Goal: Information Seeking & Learning: Learn about a topic

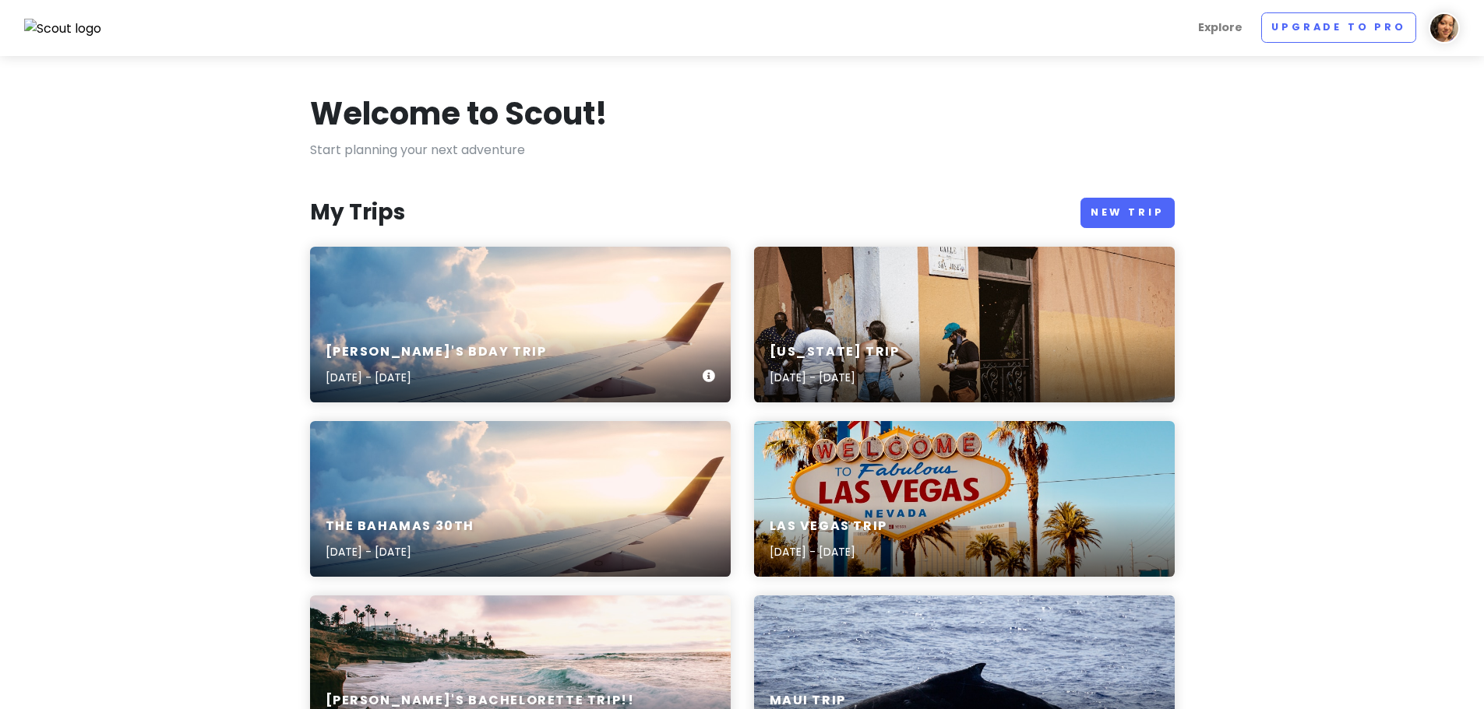
click at [396, 333] on div "Nish's Bday Trip Nov 6, 2025 - Nov 11, 2025" at bounding box center [520, 366] width 421 height 74
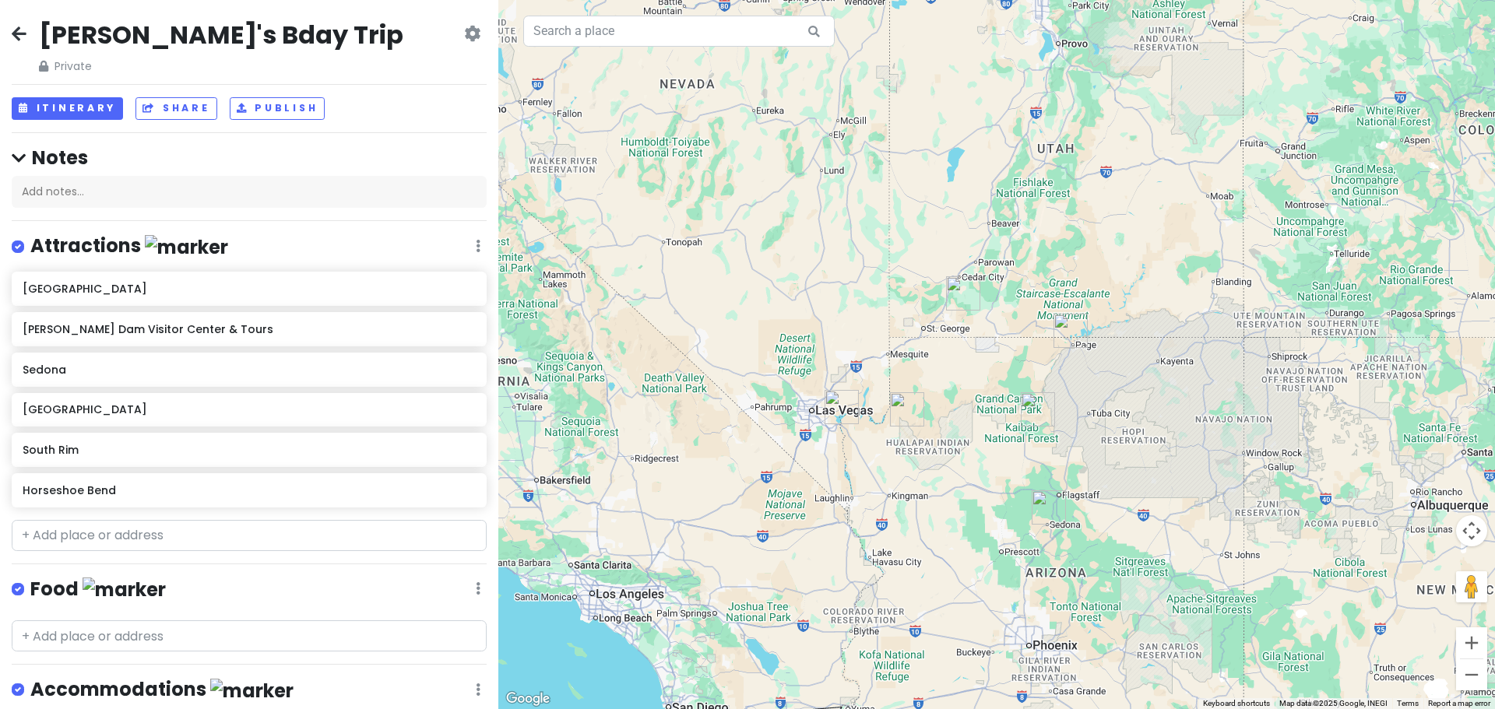
drag, startPoint x: 1002, startPoint y: 586, endPoint x: 973, endPoint y: 551, distance: 45.9
click at [973, 551] on div at bounding box center [996, 354] width 997 height 709
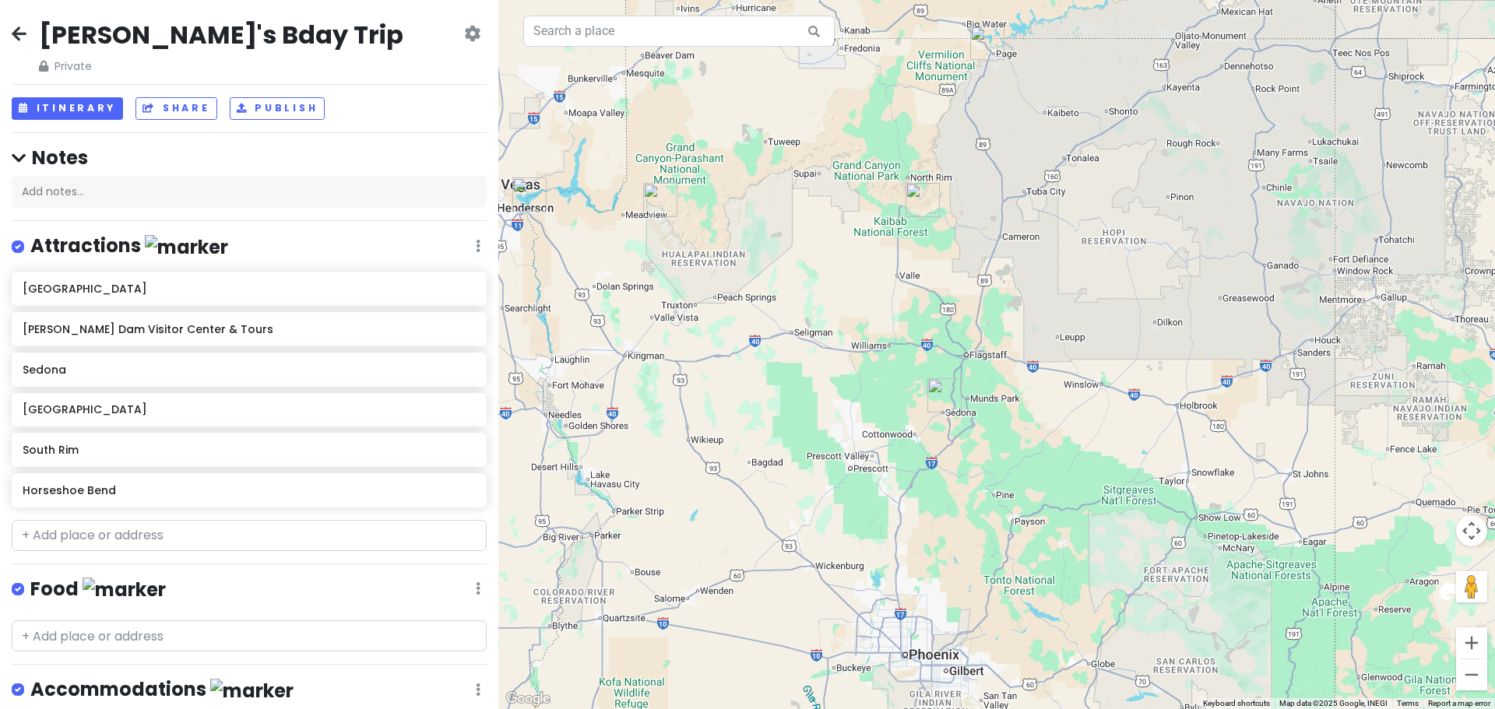
drag, startPoint x: 954, startPoint y: 523, endPoint x: 815, endPoint y: 495, distance: 142.0
click at [815, 495] on div at bounding box center [996, 354] width 997 height 709
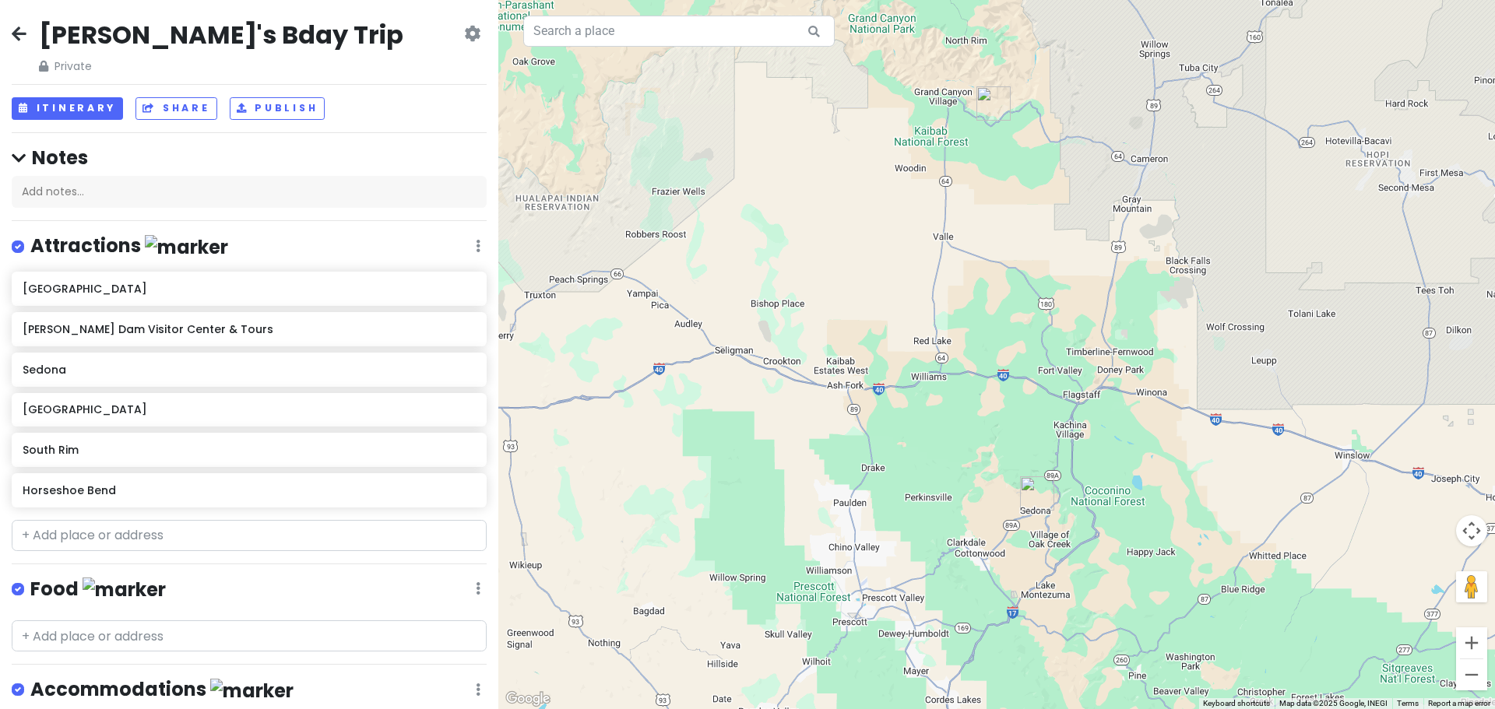
drag, startPoint x: 977, startPoint y: 417, endPoint x: 1142, endPoint y: 572, distance: 225.9
click at [1142, 572] on div at bounding box center [996, 354] width 997 height 709
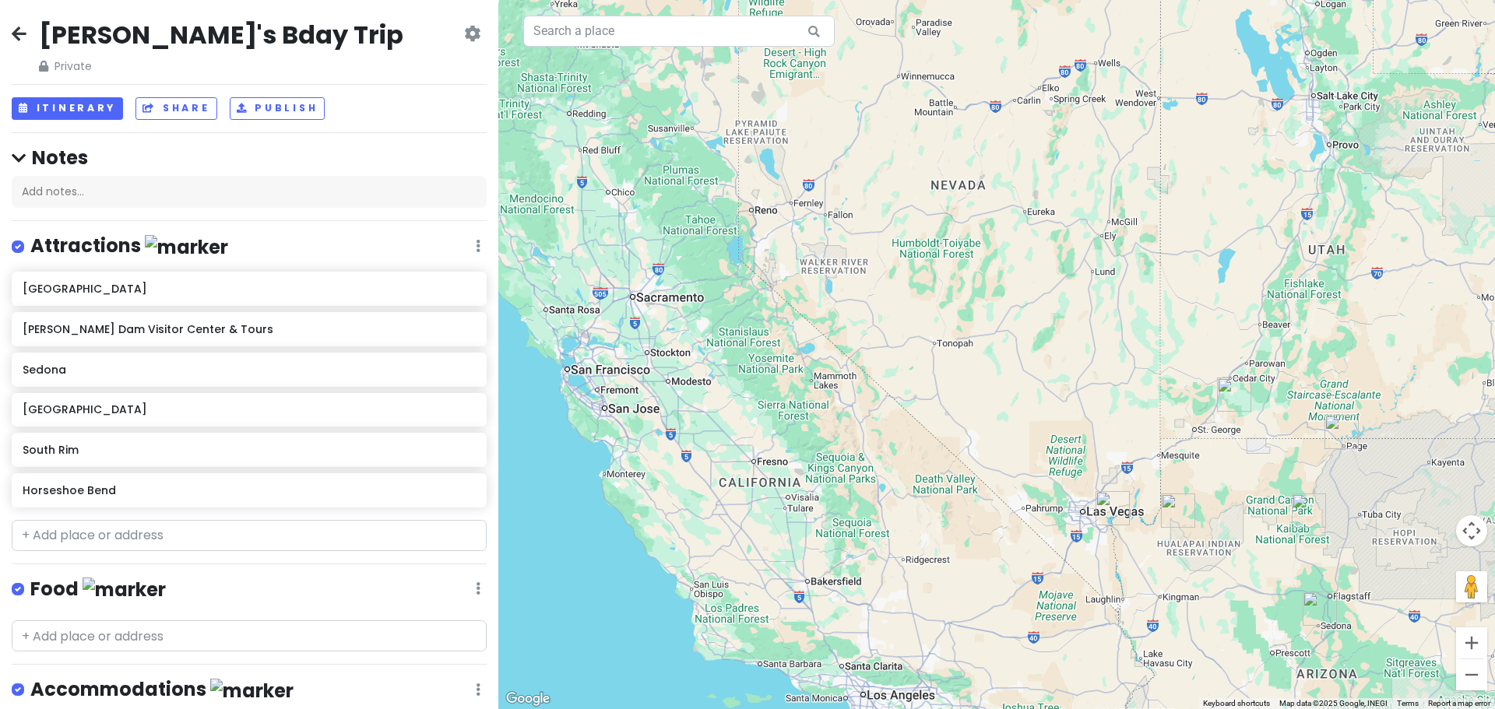
drag, startPoint x: 717, startPoint y: 460, endPoint x: 928, endPoint y: 537, distance: 224.2
click at [928, 537] on div at bounding box center [996, 354] width 997 height 709
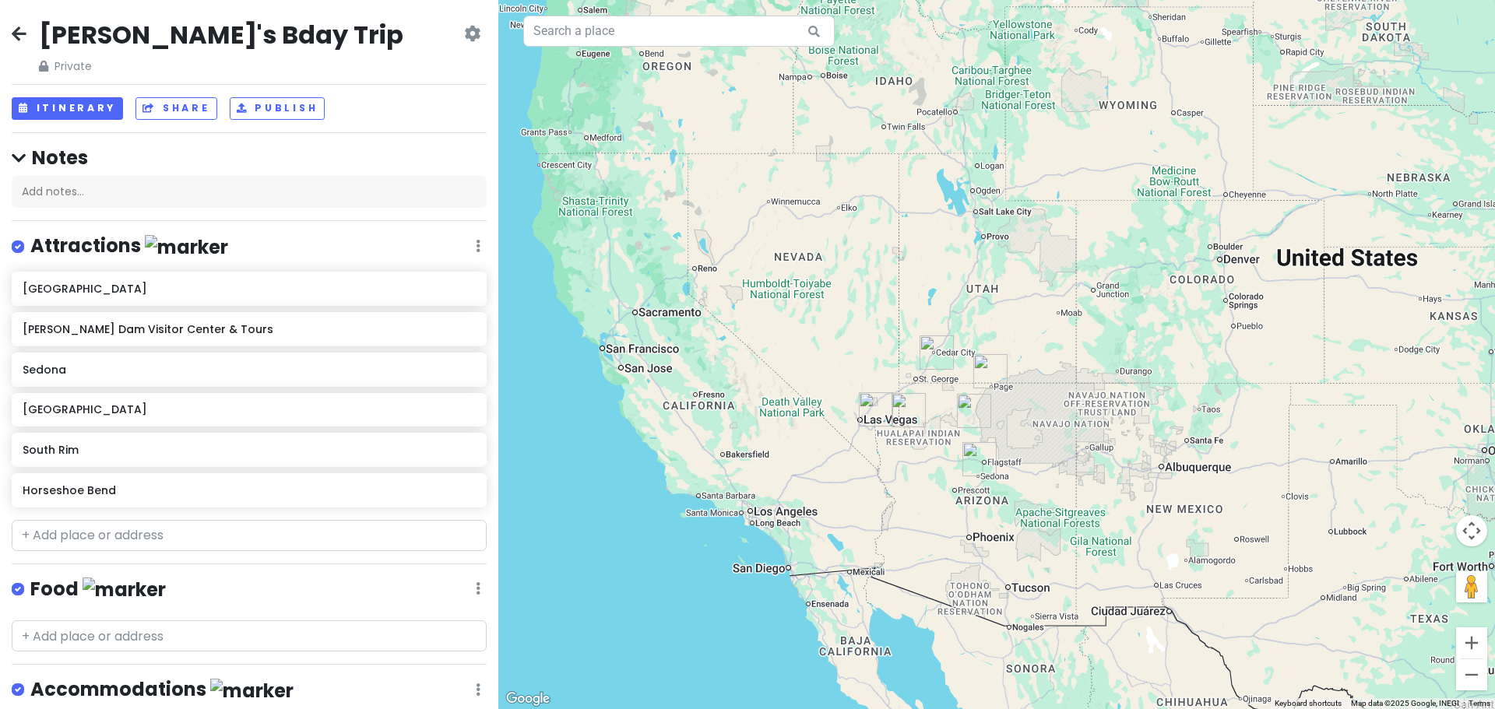
drag, startPoint x: 1051, startPoint y: 596, endPoint x: 889, endPoint y: 479, distance: 199.1
click at [889, 479] on div at bounding box center [996, 354] width 997 height 709
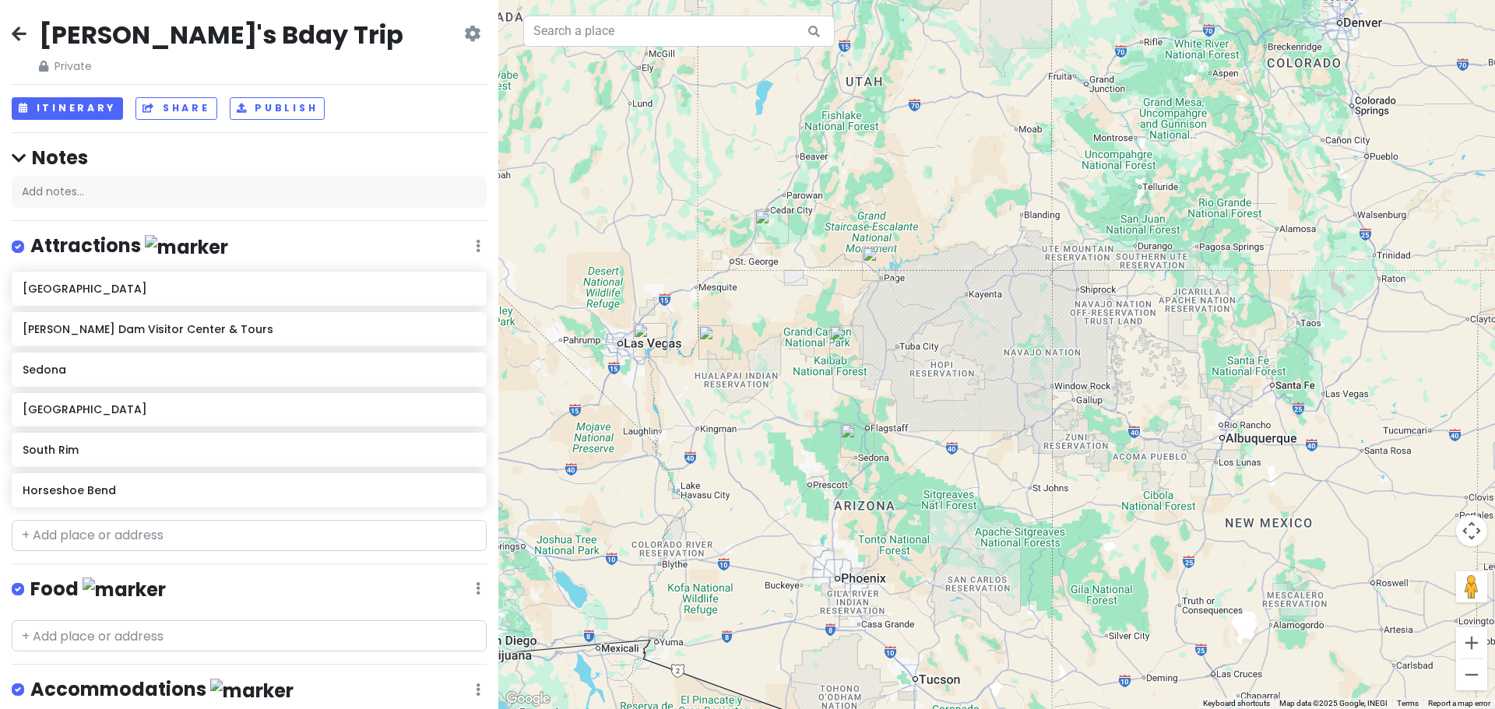
drag, startPoint x: 737, startPoint y: 452, endPoint x: 843, endPoint y: 582, distance: 167.7
click at [843, 582] on div at bounding box center [996, 354] width 997 height 709
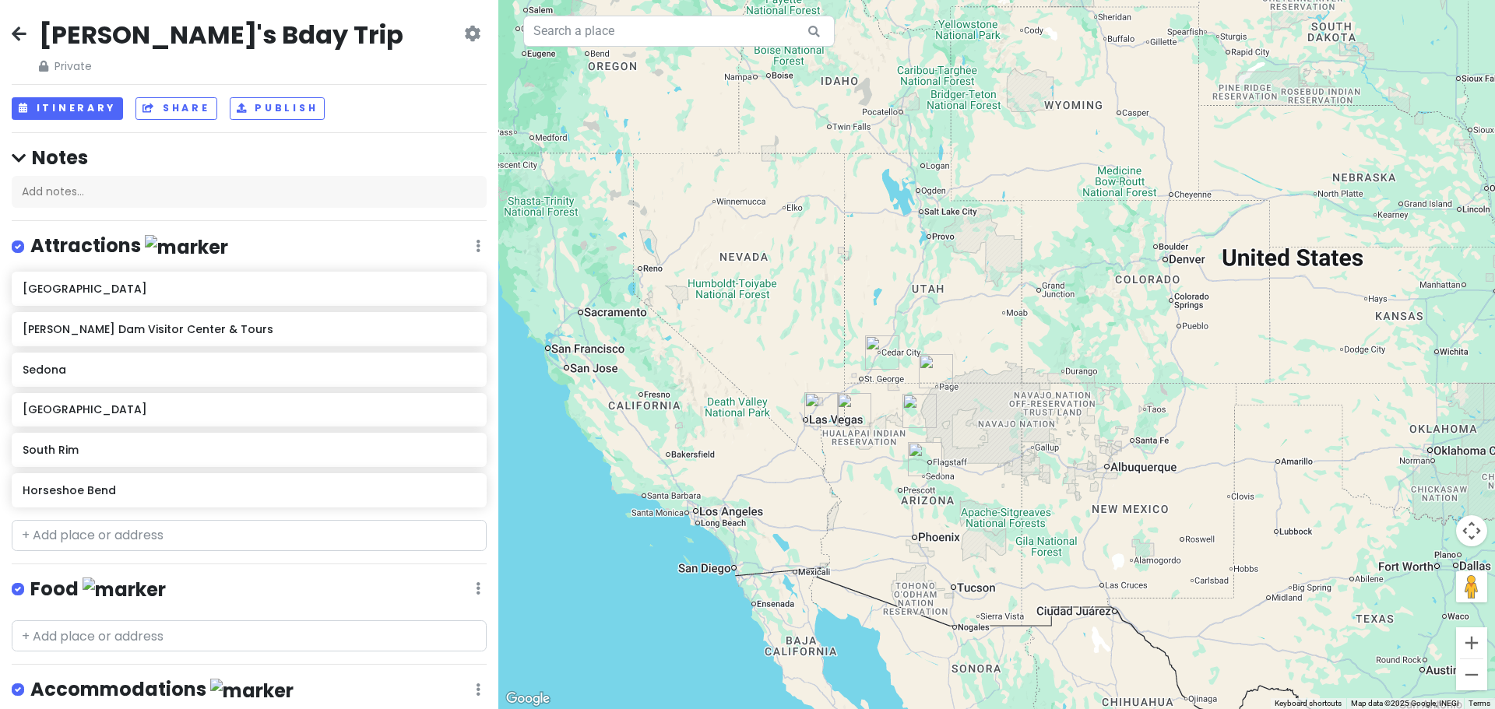
drag, startPoint x: 667, startPoint y: 406, endPoint x: 744, endPoint y: 378, distance: 82.0
click at [744, 378] on div at bounding box center [996, 354] width 997 height 709
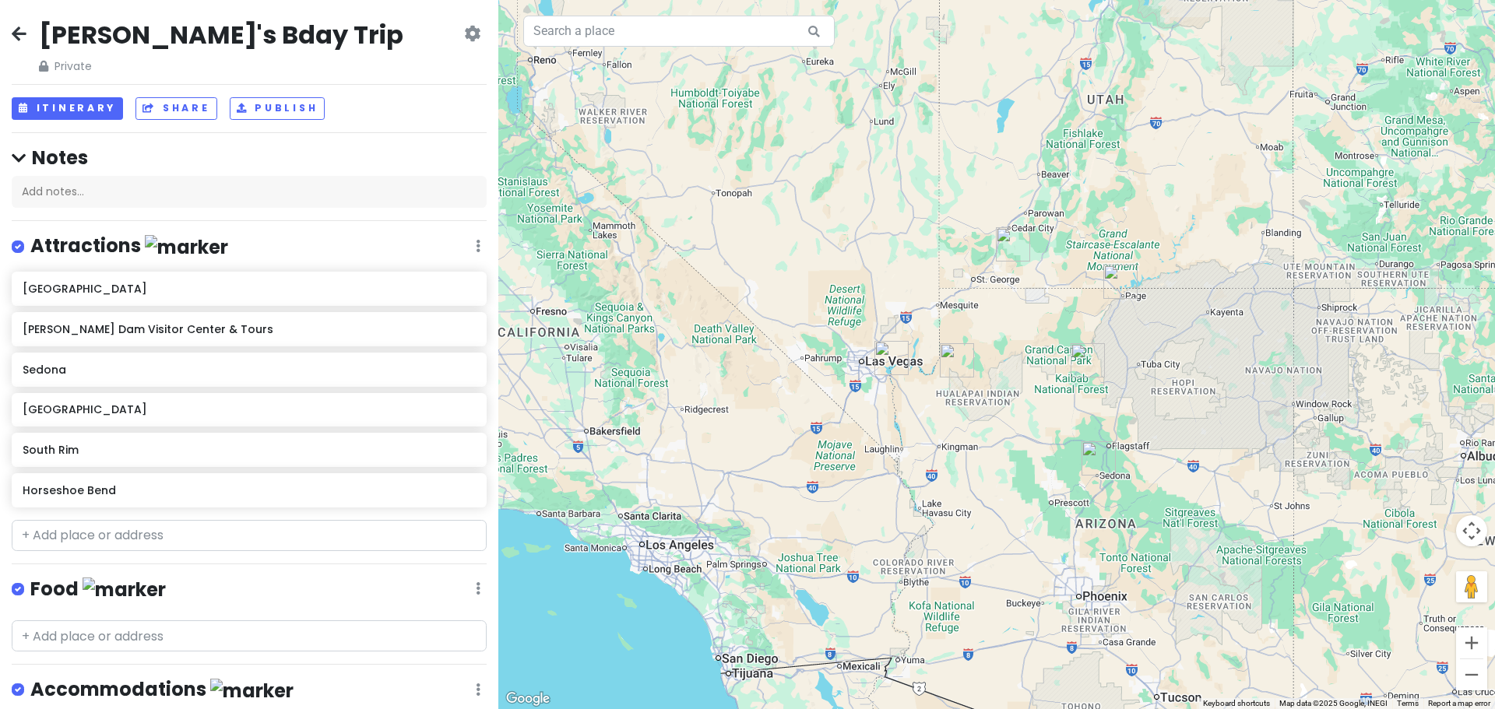
drag, startPoint x: 725, startPoint y: 378, endPoint x: 723, endPoint y: 259, distance: 119.2
click at [723, 259] on div at bounding box center [996, 354] width 997 height 709
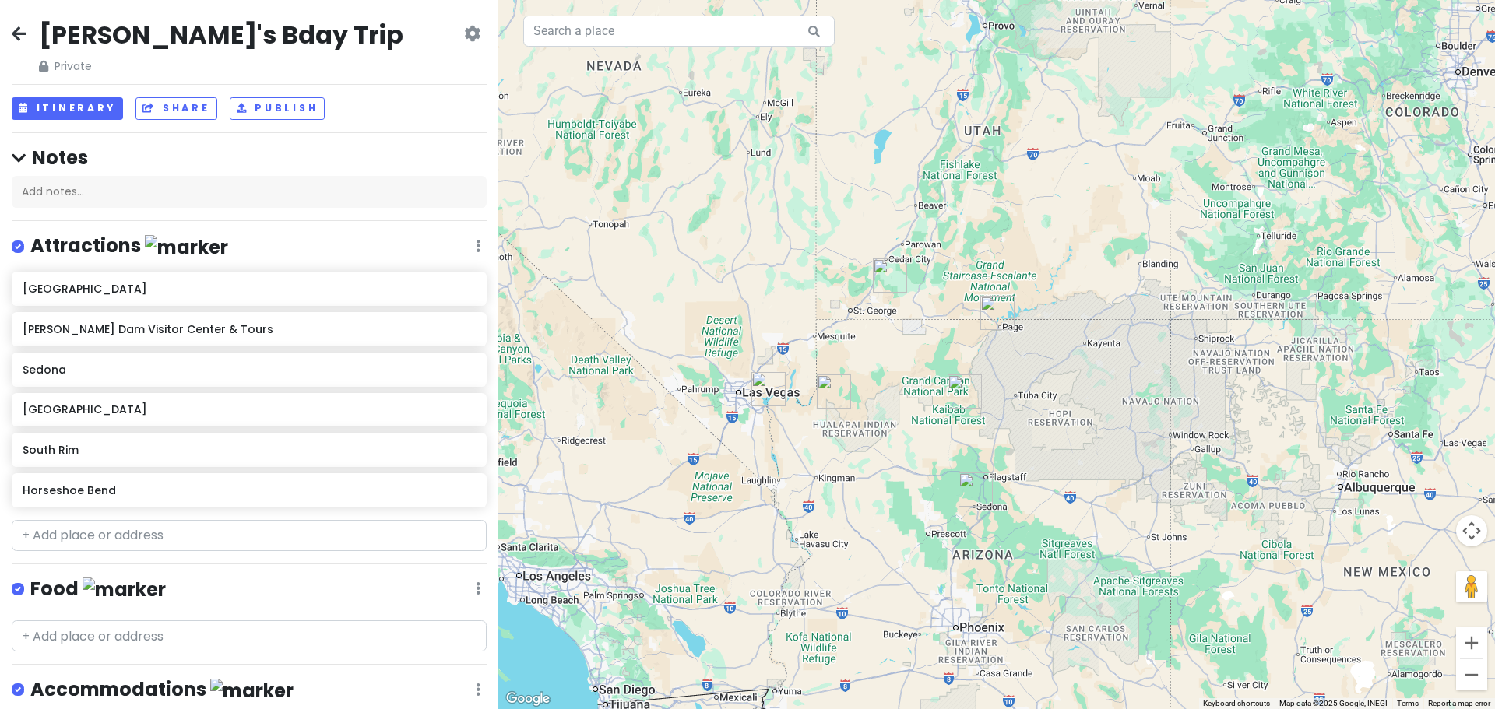
drag, startPoint x: 859, startPoint y: 326, endPoint x: 724, endPoint y: 360, distance: 139.0
click at [724, 360] on div at bounding box center [996, 354] width 997 height 709
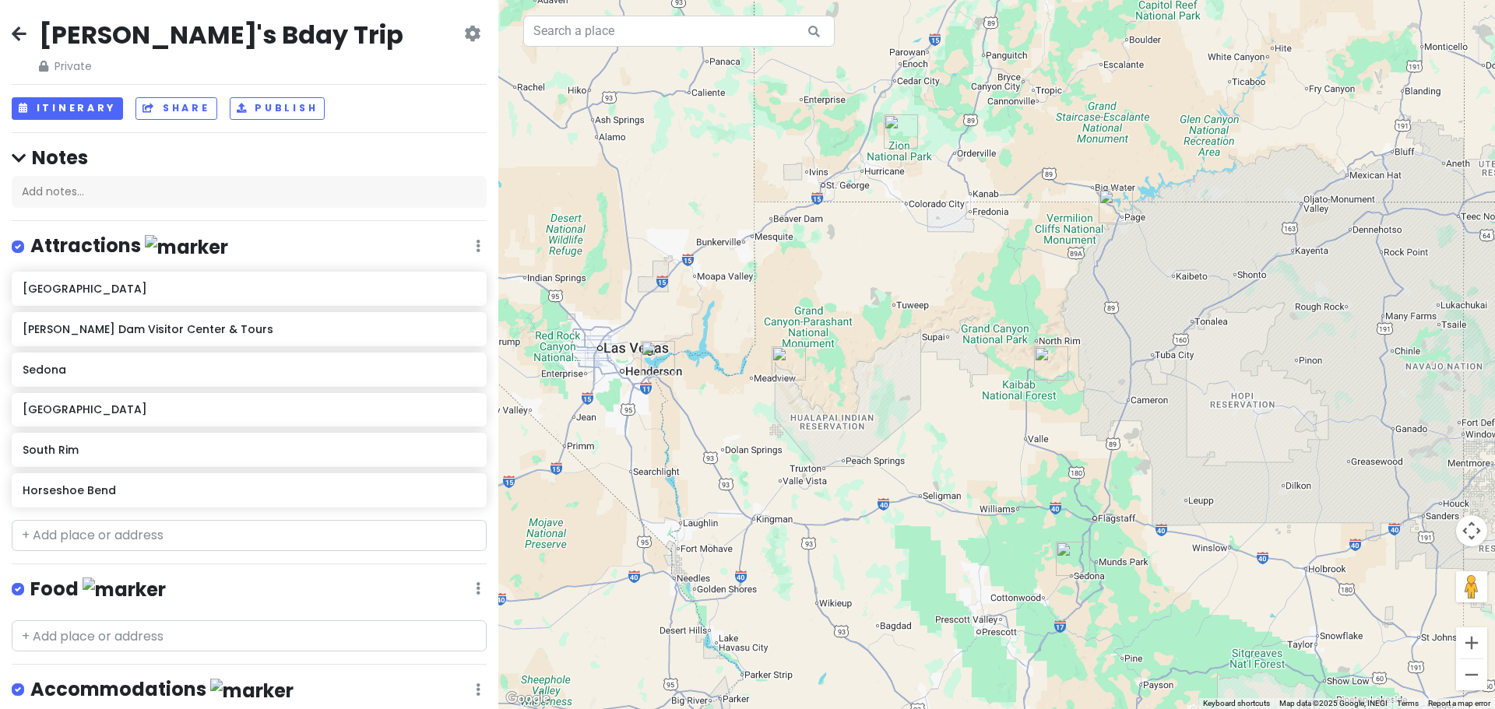
drag, startPoint x: 949, startPoint y: 416, endPoint x: 917, endPoint y: 413, distance: 32.1
click at [917, 413] on div at bounding box center [996, 354] width 997 height 709
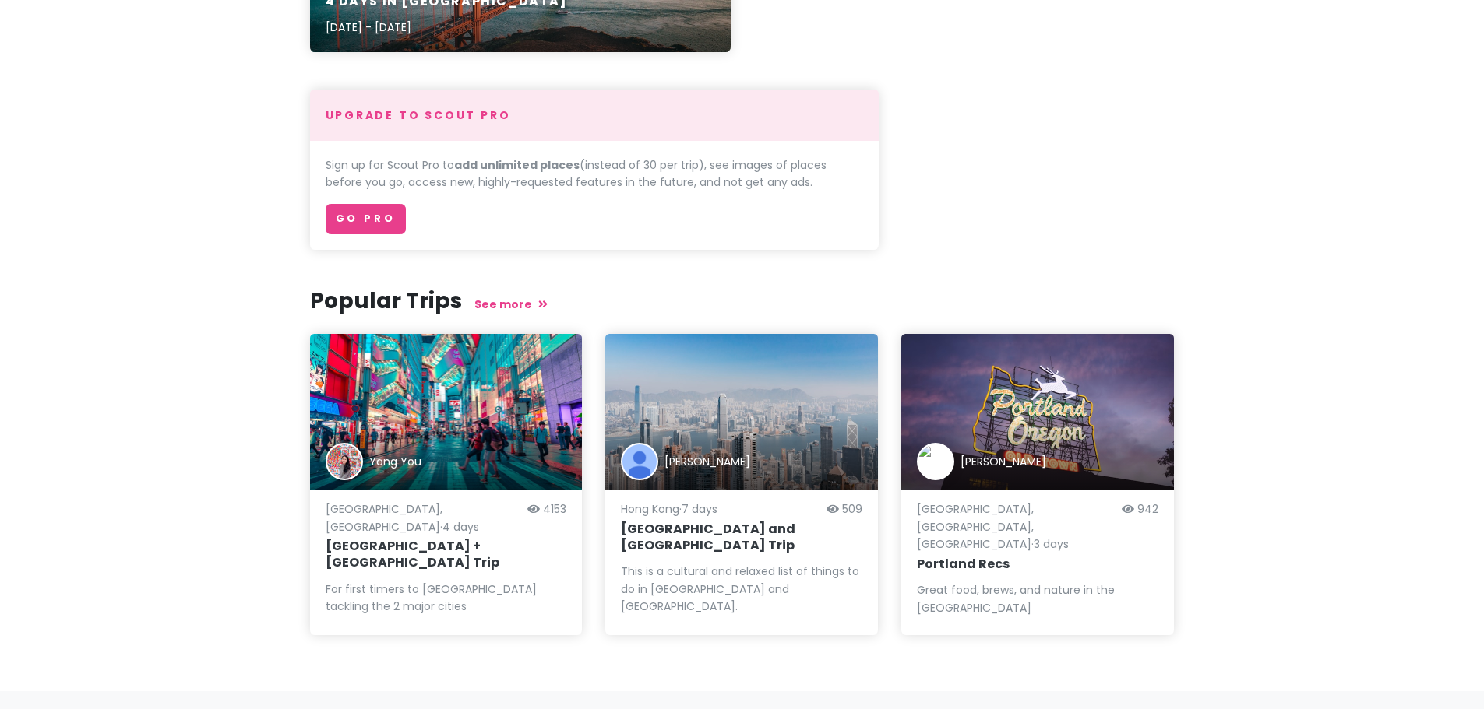
scroll to position [876, 0]
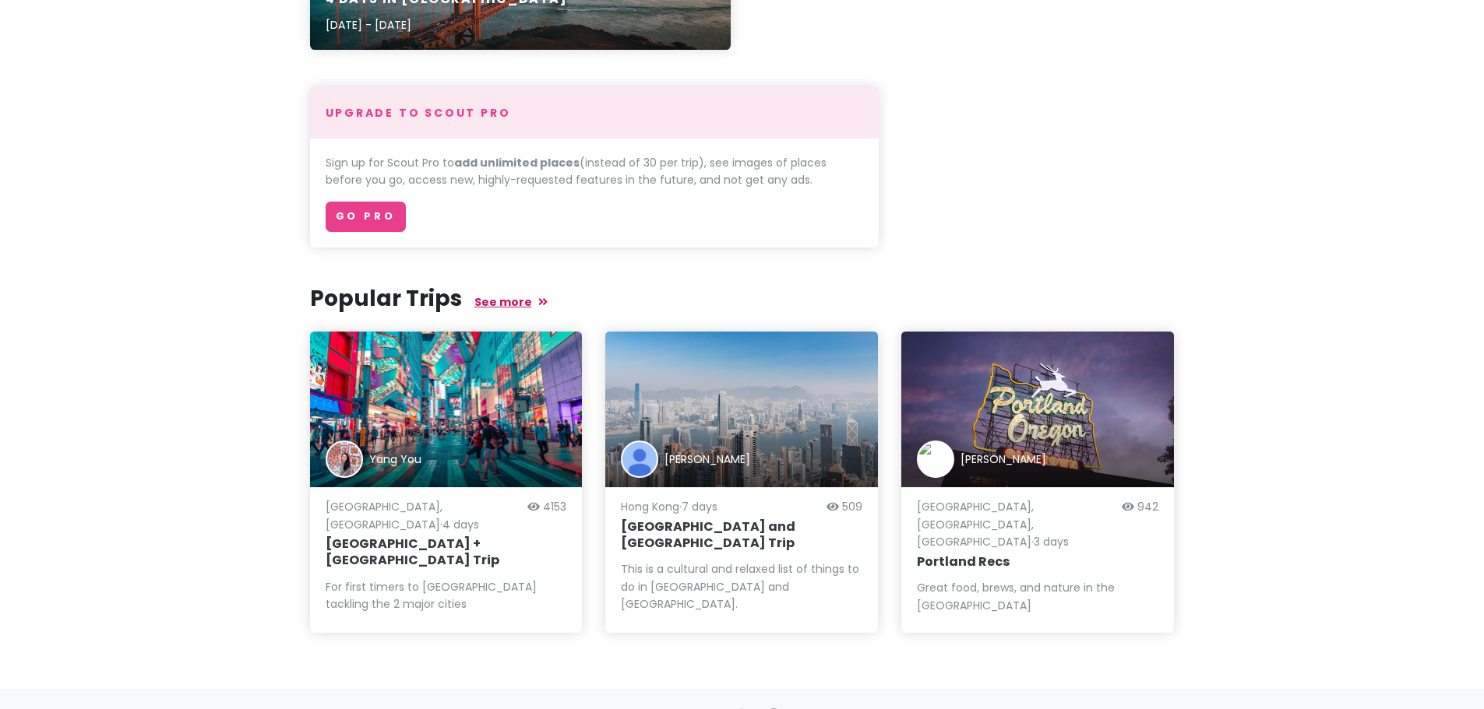
click at [480, 299] on link "See more" at bounding box center [510, 302] width 73 height 16
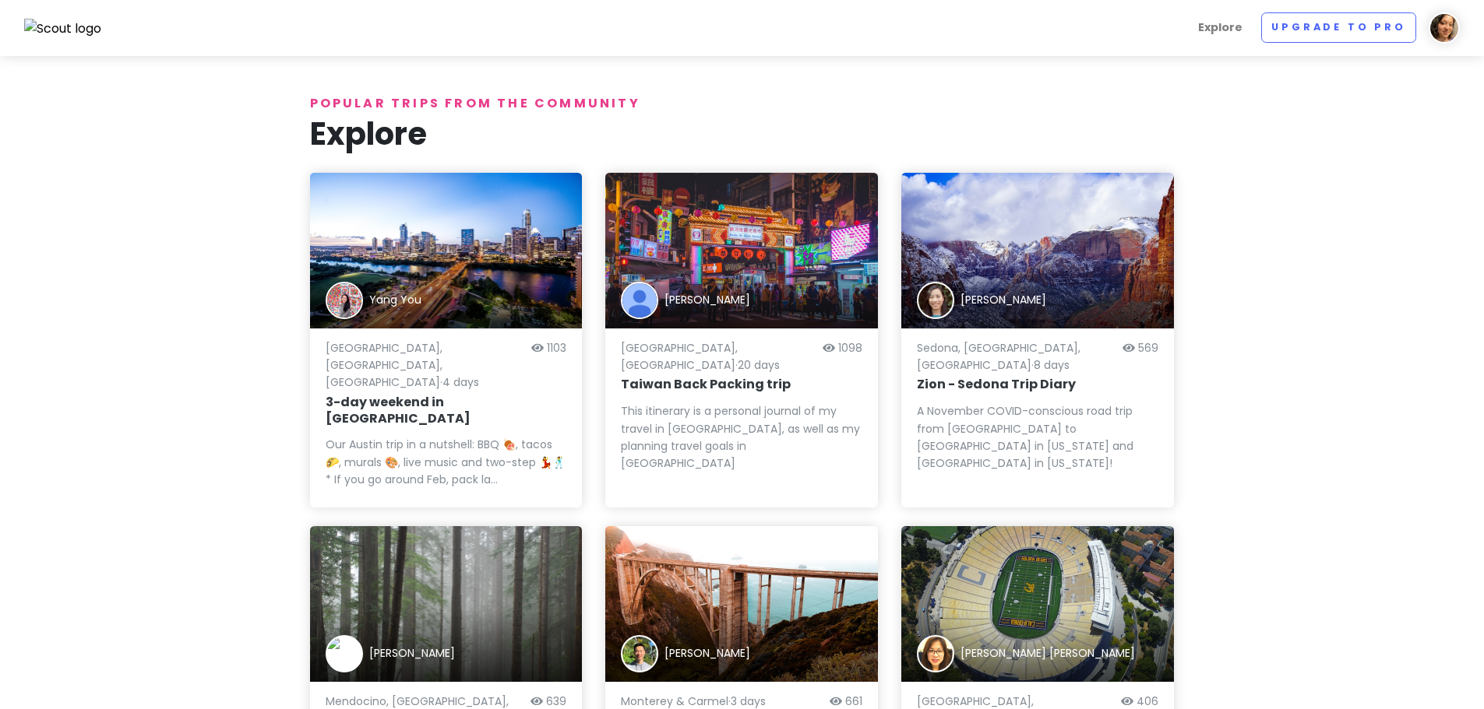
scroll to position [156, 0]
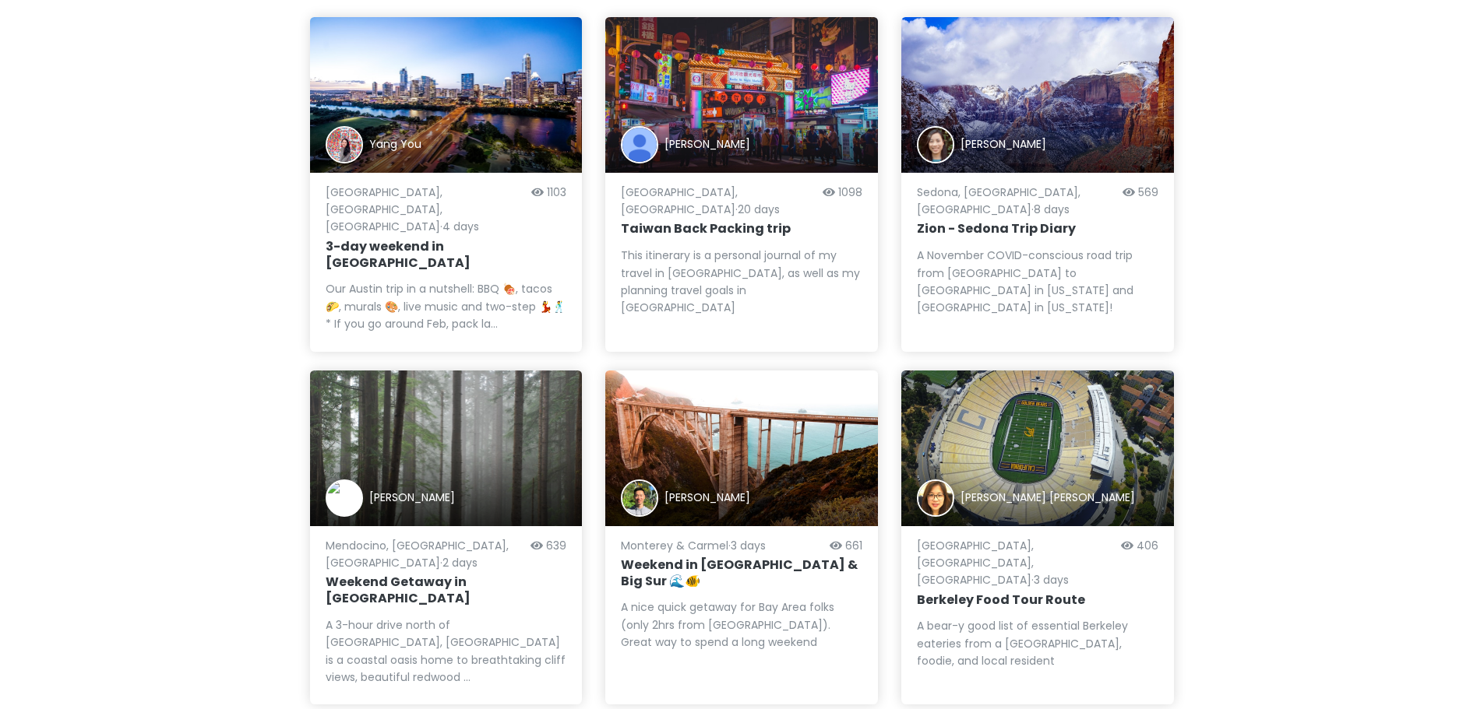
click at [795, 558] on h6 "Weekend in Monterey & Big Sur 🌊🐠" at bounding box center [741, 574] width 241 height 33
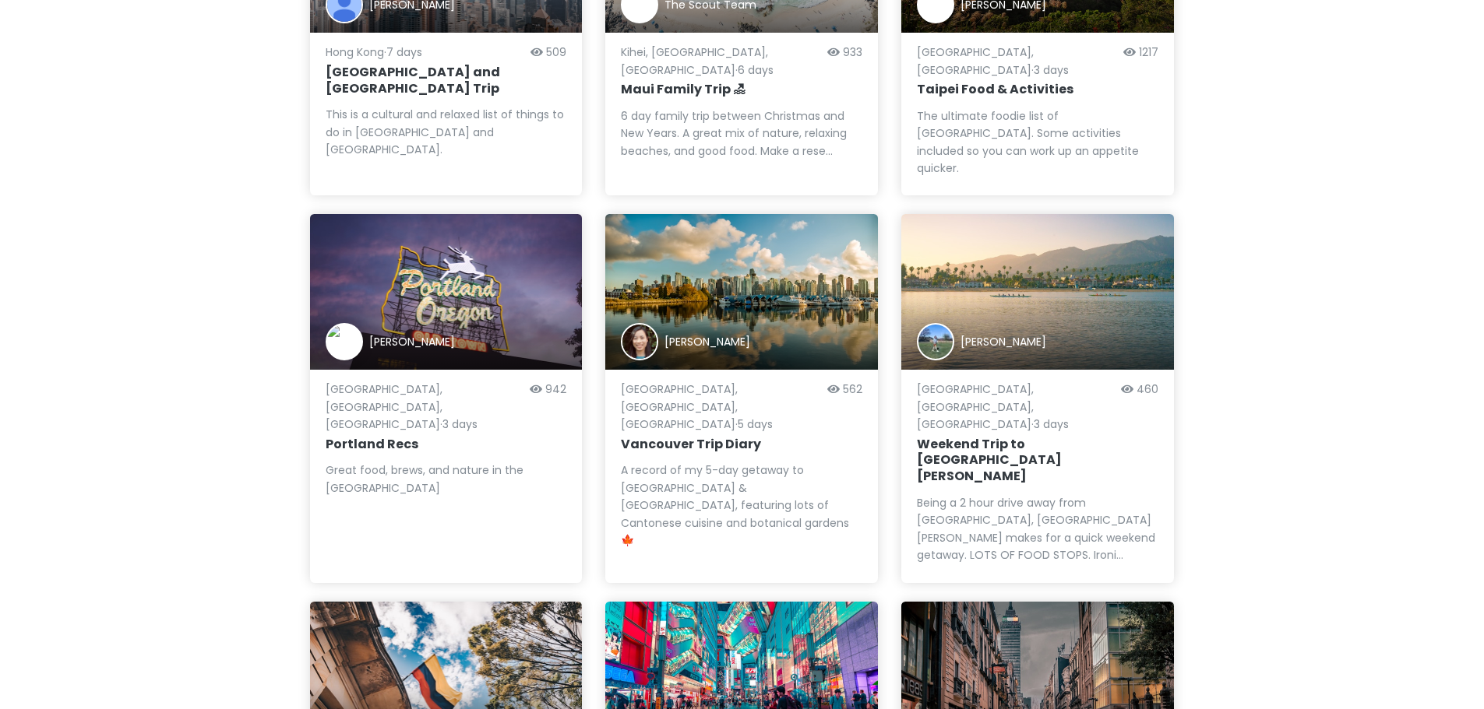
scroll to position [1370, 0]
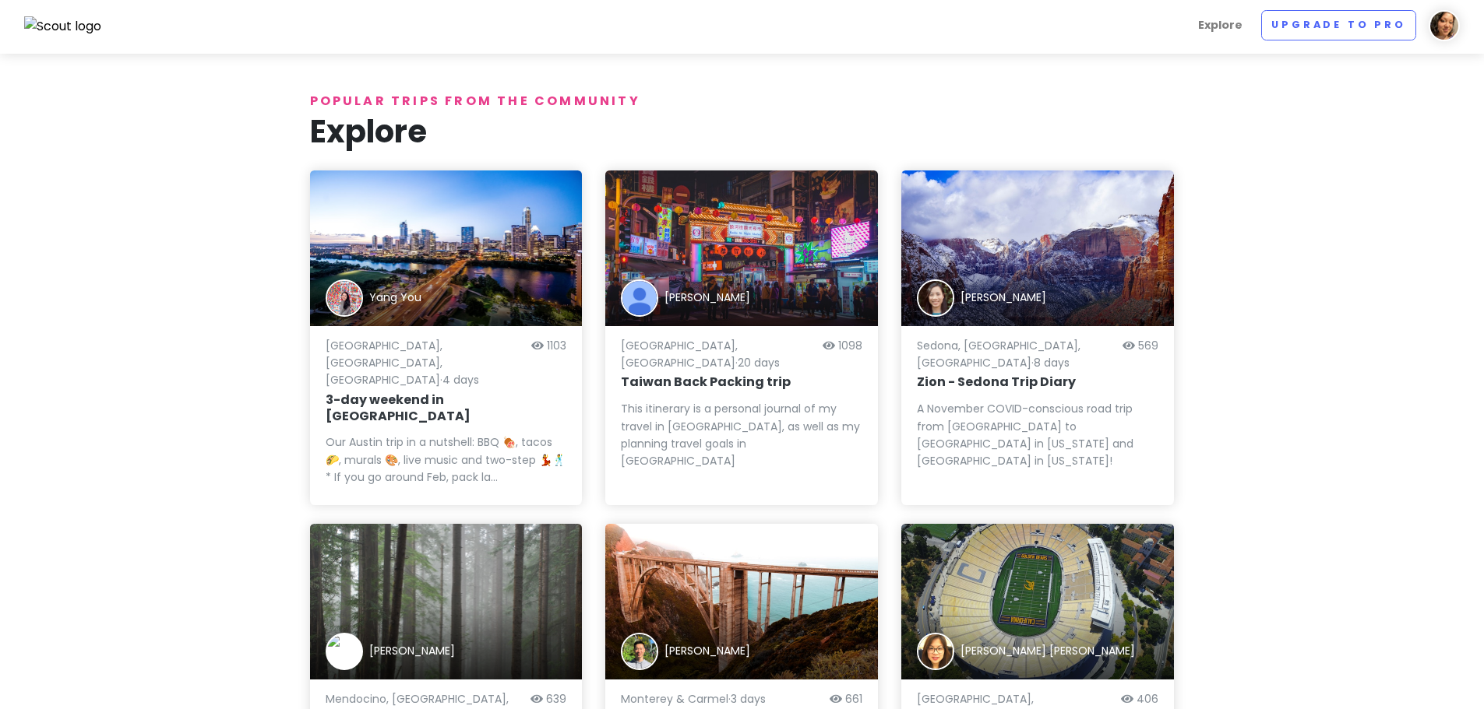
scroll to position [0, 0]
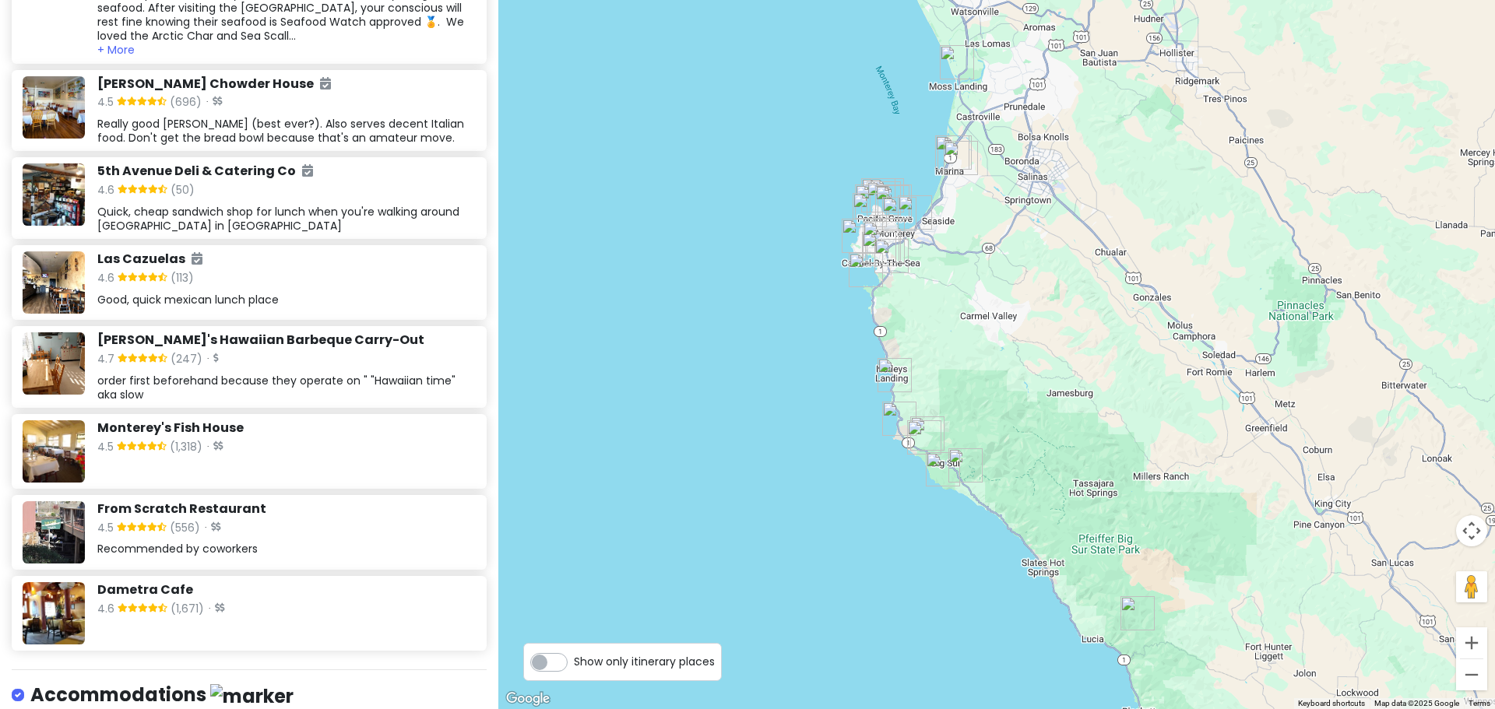
scroll to position [2280, 0]
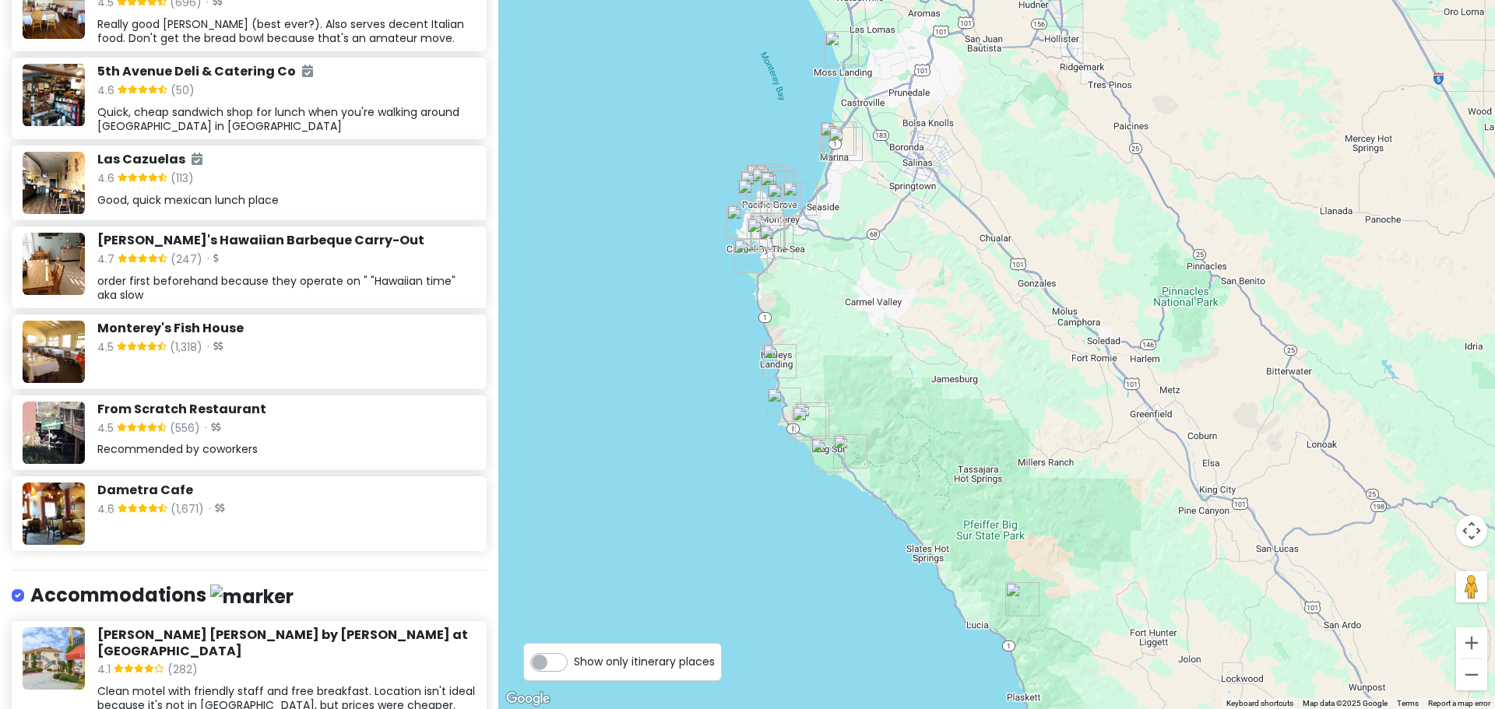
drag, startPoint x: 814, startPoint y: 456, endPoint x: 699, endPoint y: 442, distance: 116.1
click at [699, 442] on div at bounding box center [996, 354] width 997 height 709
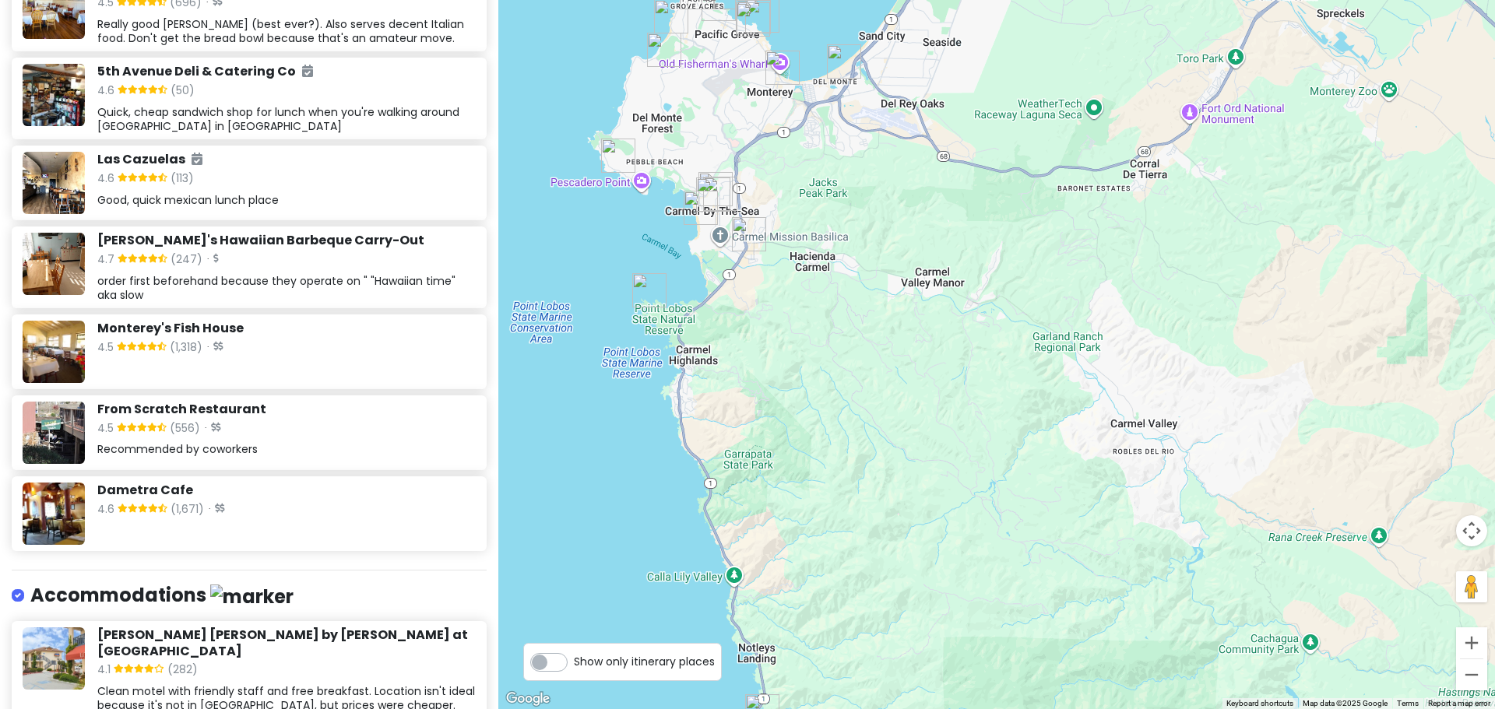
drag, startPoint x: 729, startPoint y: 268, endPoint x: 409, endPoint y: 573, distance: 442.3
click at [409, 573] on div "Weekend in Monterey & Big Sur 🌊🐠 Eric Mao November 13th, 2019 | 662 views Itine…" at bounding box center [747, 354] width 1495 height 709
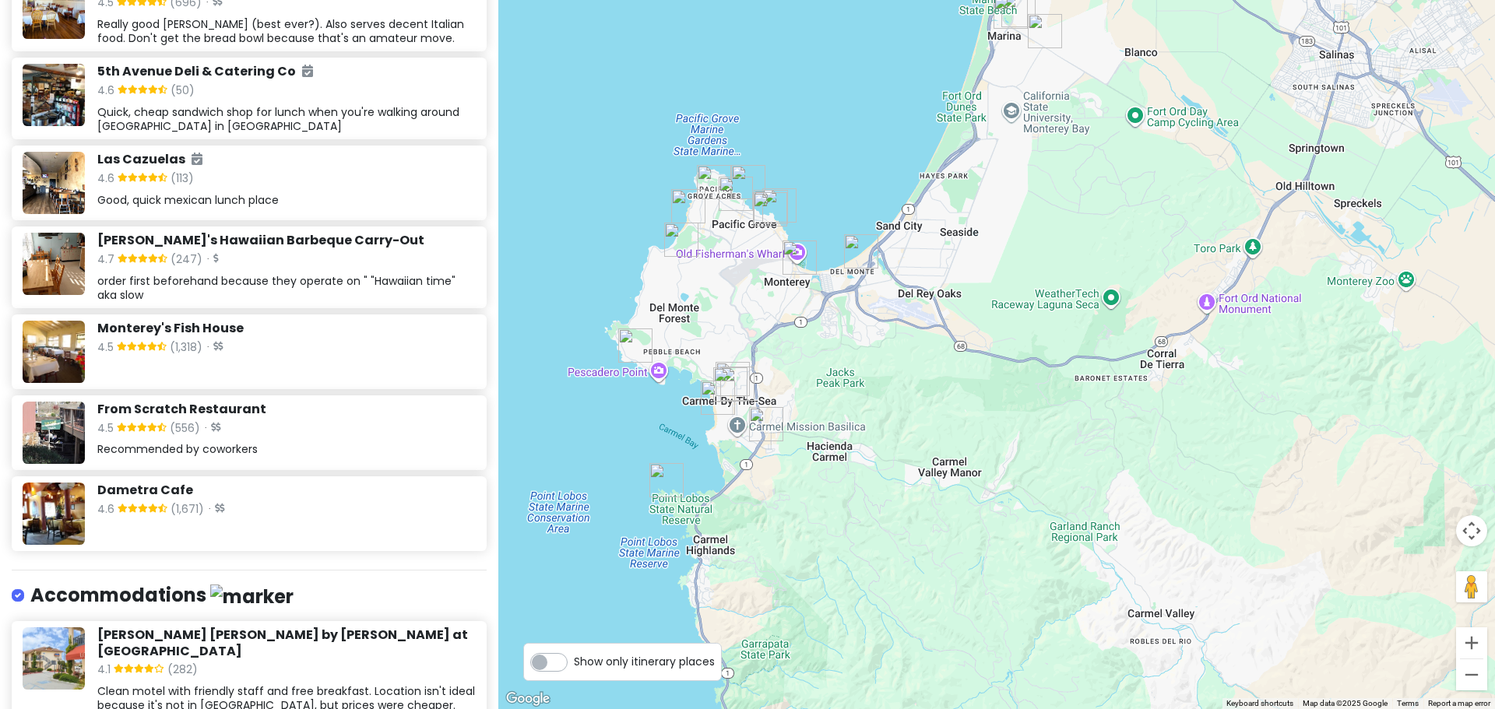
drag, startPoint x: 614, startPoint y: 191, endPoint x: 632, endPoint y: 383, distance: 193.1
click at [632, 383] on div at bounding box center [996, 354] width 997 height 709
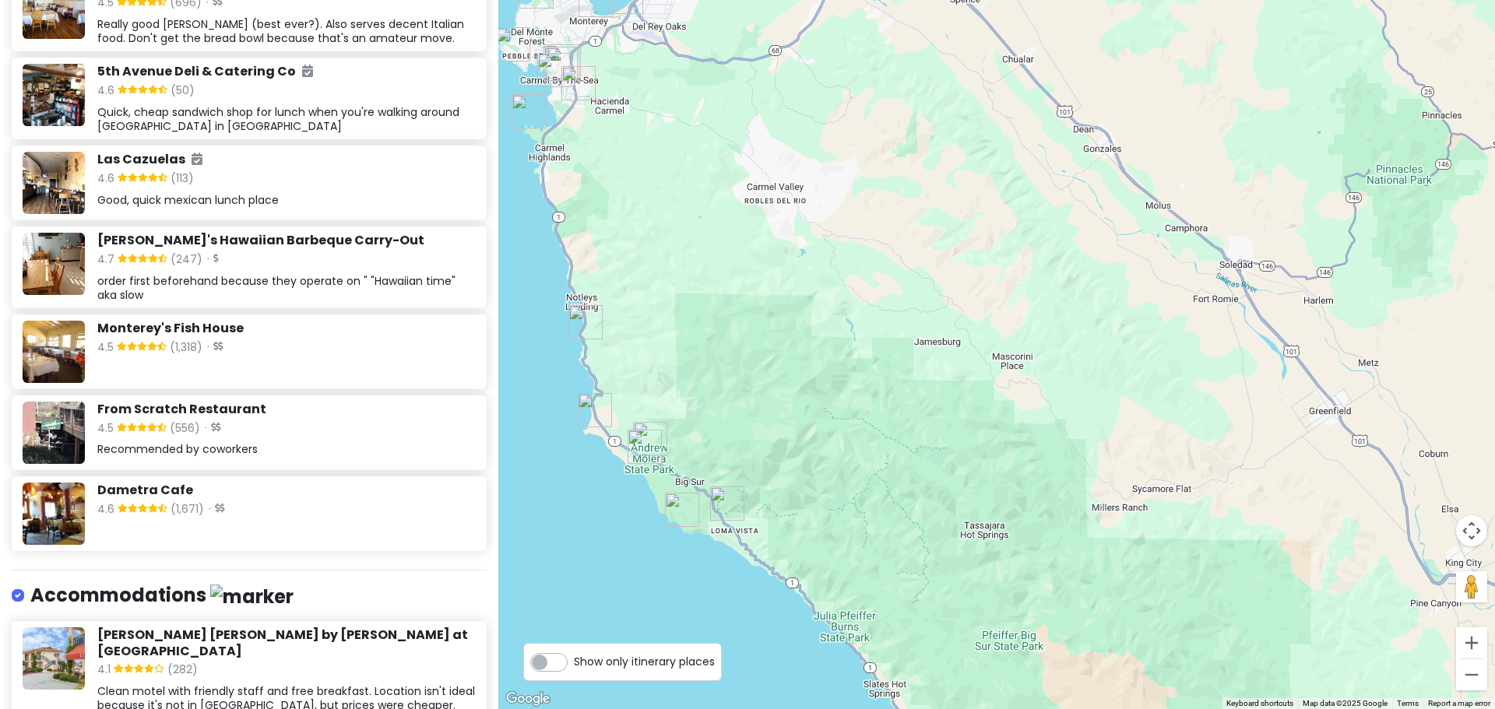
drag, startPoint x: 949, startPoint y: 631, endPoint x: 851, endPoint y: 243, distance: 400.1
click at [851, 243] on div at bounding box center [996, 354] width 997 height 709
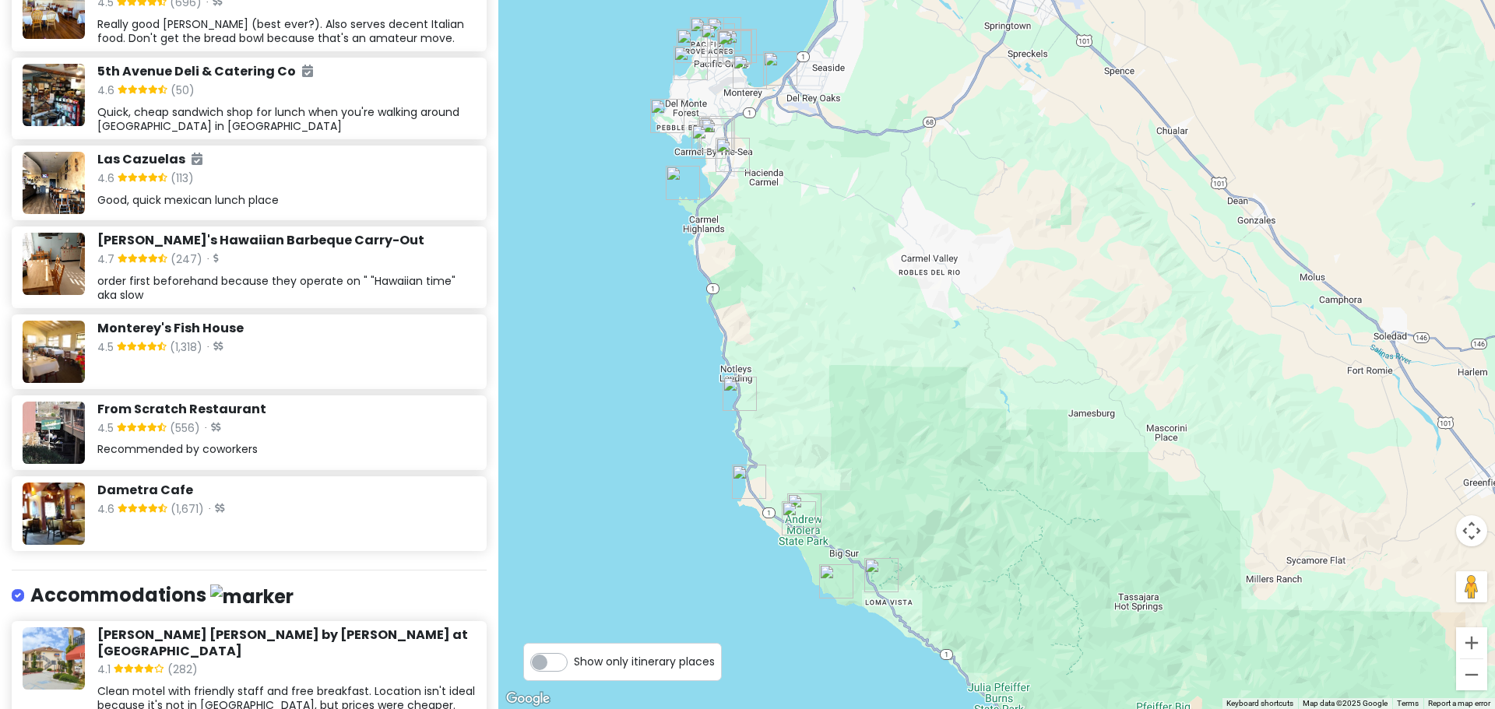
drag, startPoint x: 763, startPoint y: 481, endPoint x: 917, endPoint y: 546, distance: 166.5
click at [917, 546] on div at bounding box center [996, 354] width 997 height 709
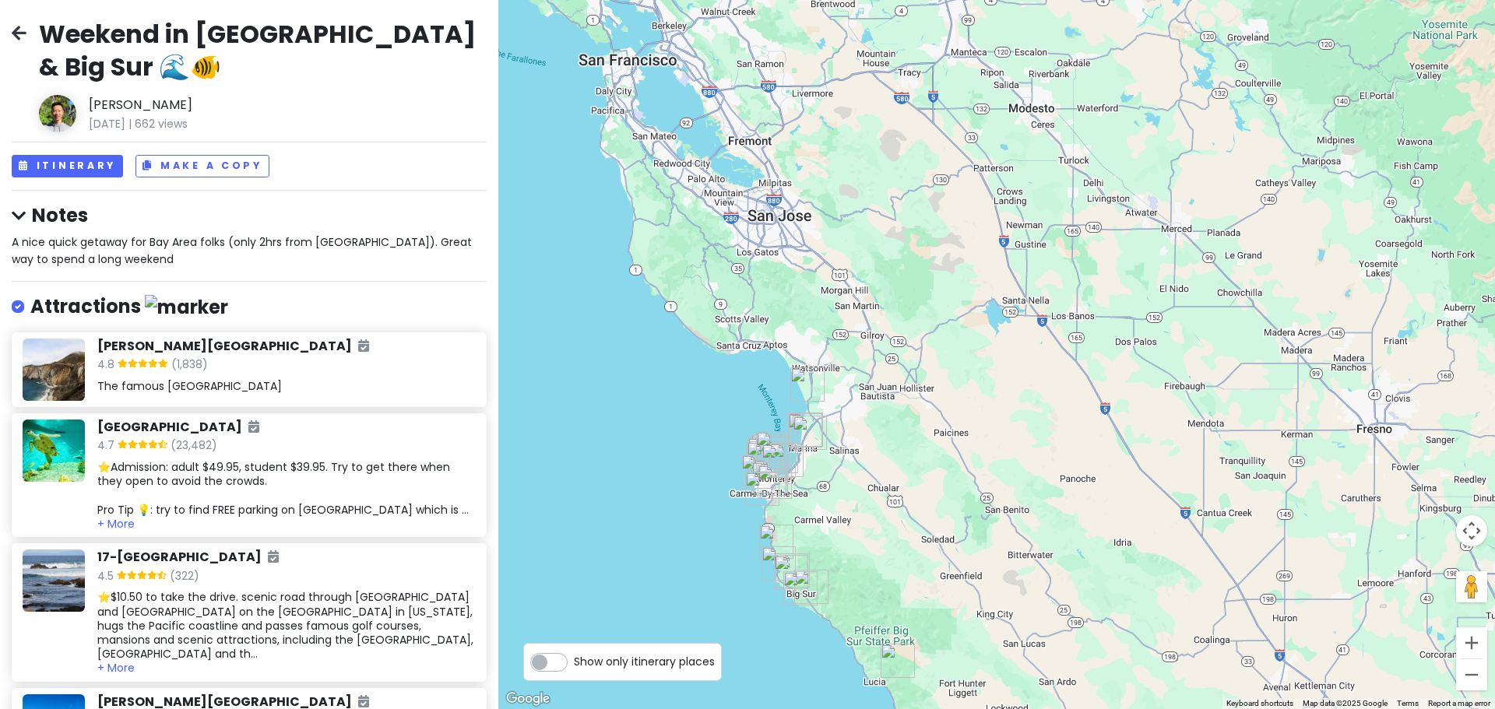
scroll to position [0, 0]
click at [84, 157] on button "Itinerary" at bounding box center [67, 167] width 111 height 23
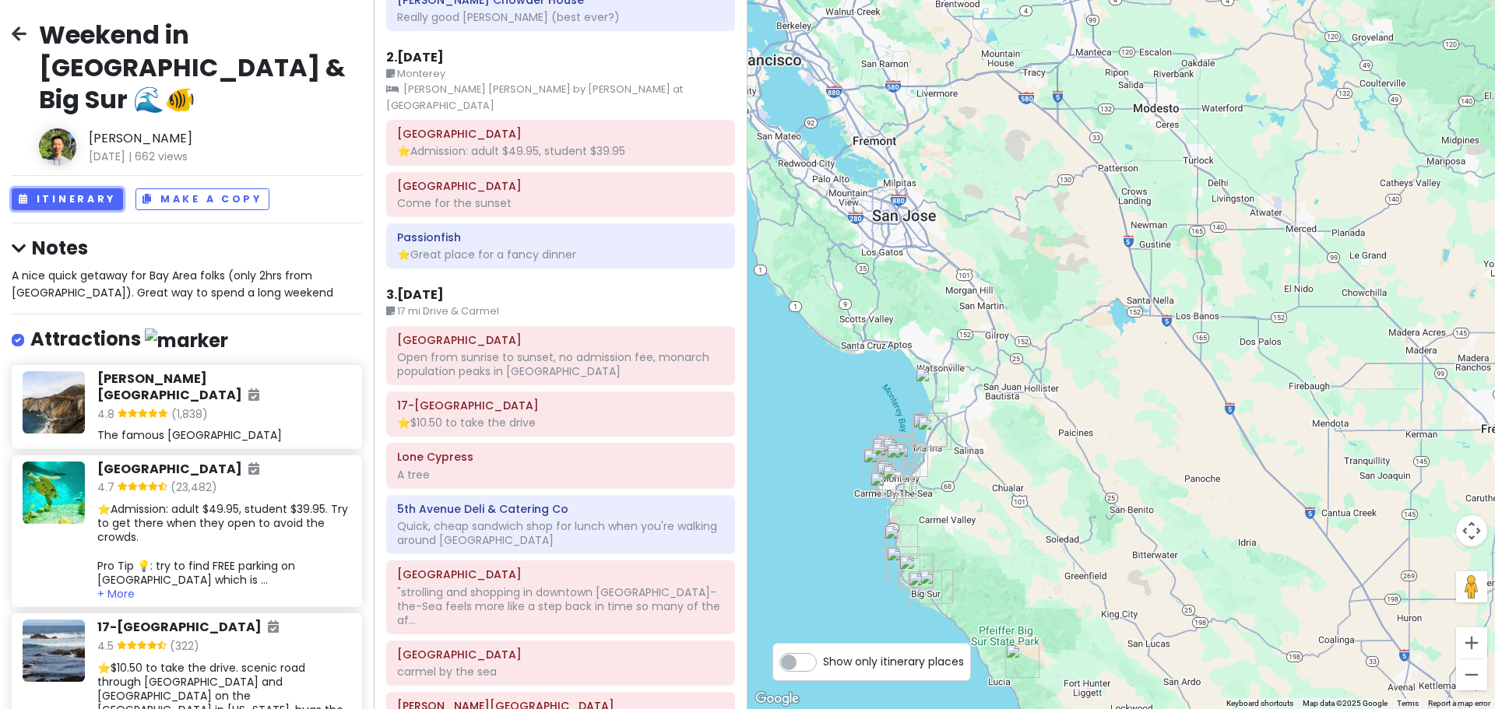
scroll to position [370, 0]
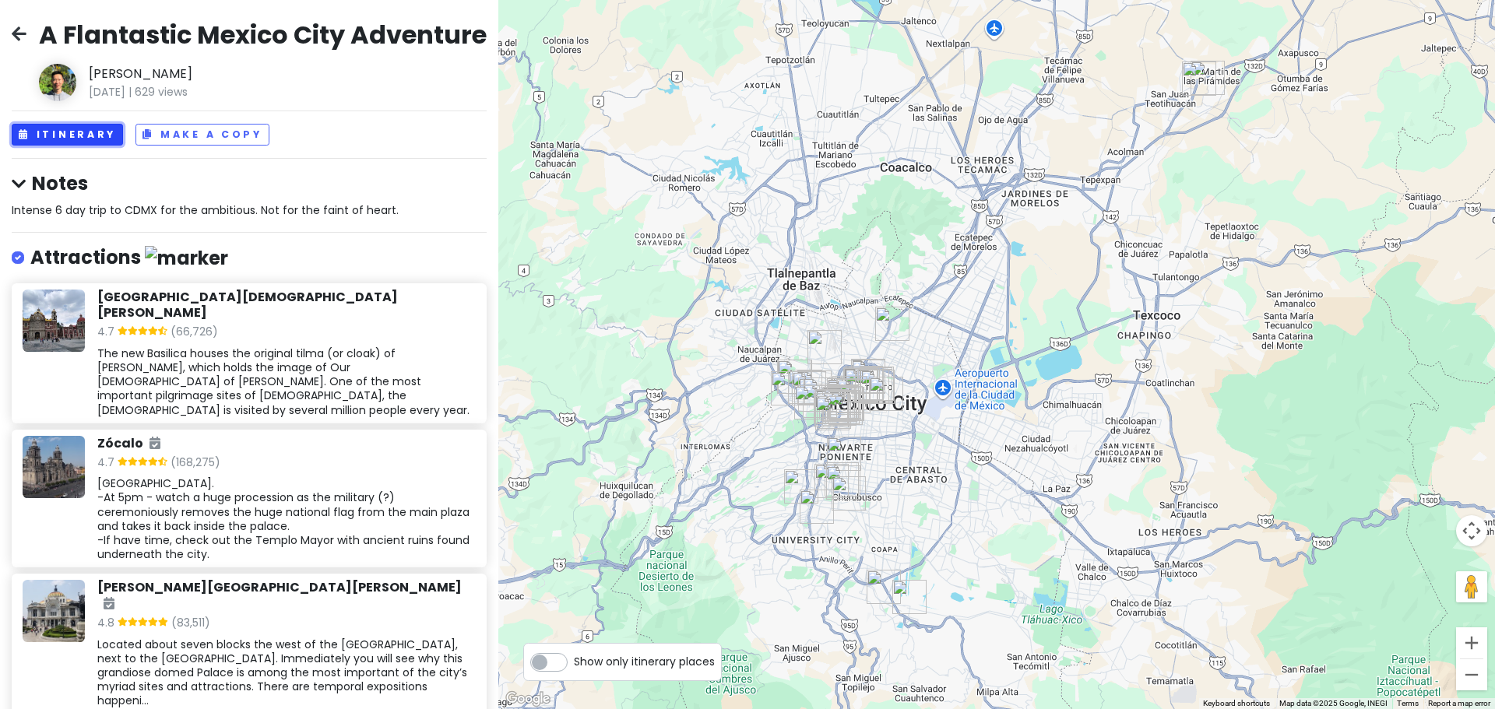
click at [83, 146] on button "Itinerary" at bounding box center [67, 135] width 111 height 23
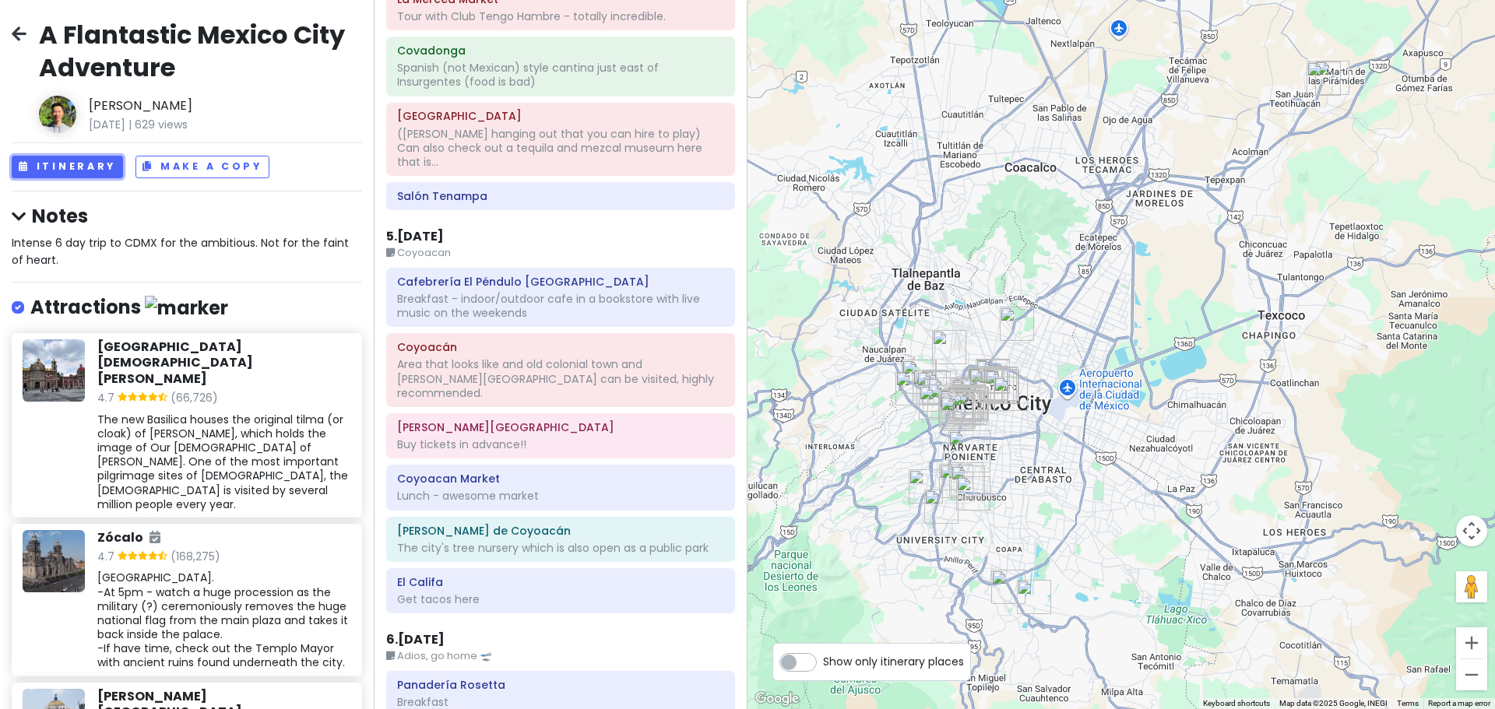
scroll to position [1410, 0]
click at [308, 413] on div "The new Basilica houses the original tilma (or cloak) of [PERSON_NAME], which h…" at bounding box center [223, 462] width 253 height 99
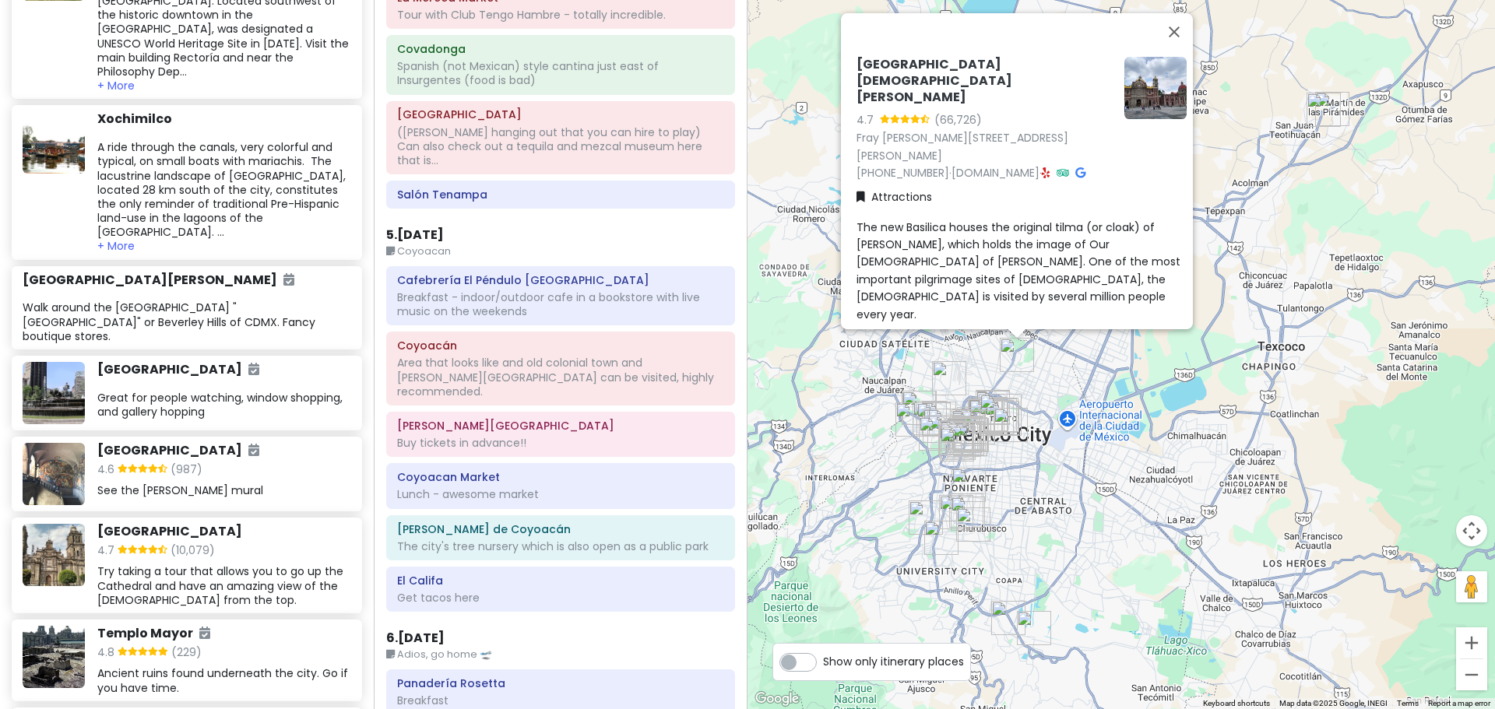
scroll to position [1090, 0]
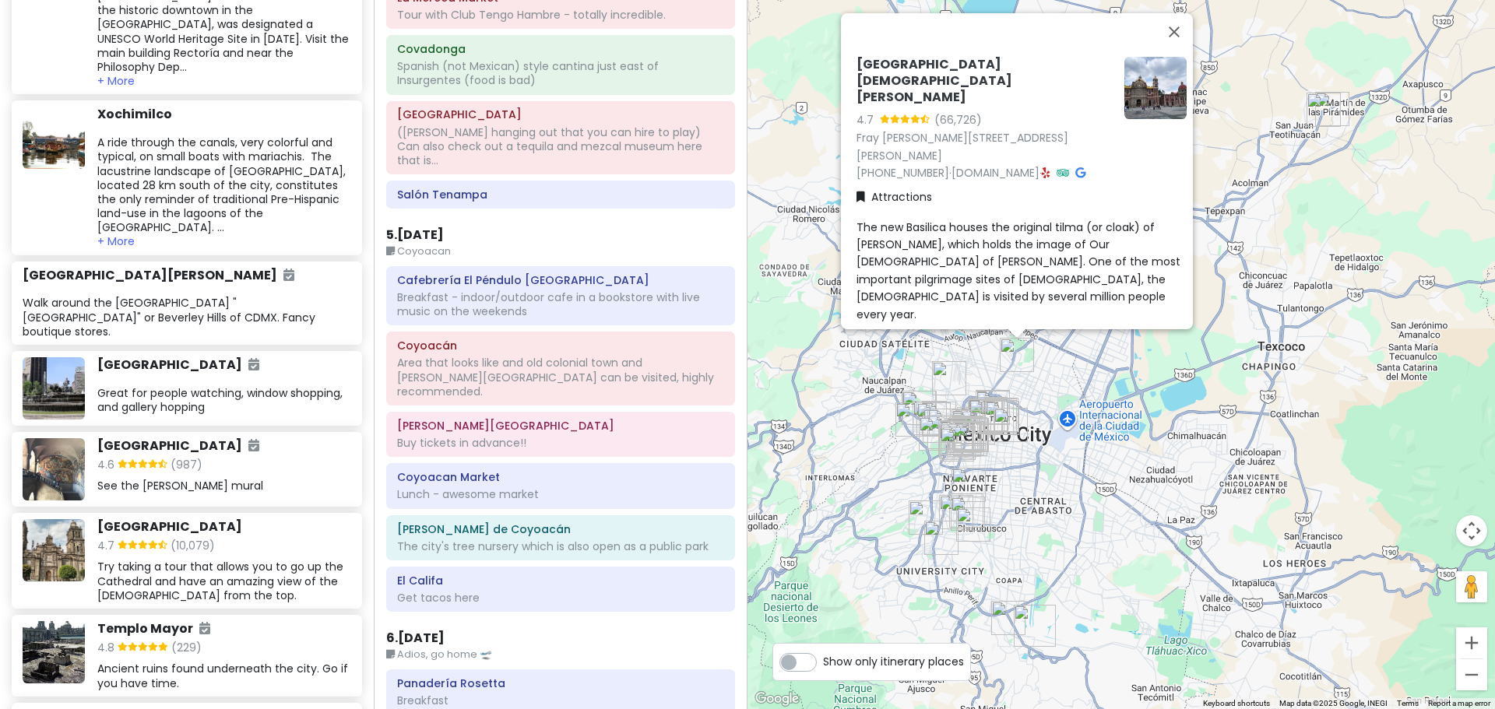
click at [265, 136] on div "A ride through the canals, very colorful and typical, on small boats with maria…" at bounding box center [223, 185] width 253 height 99
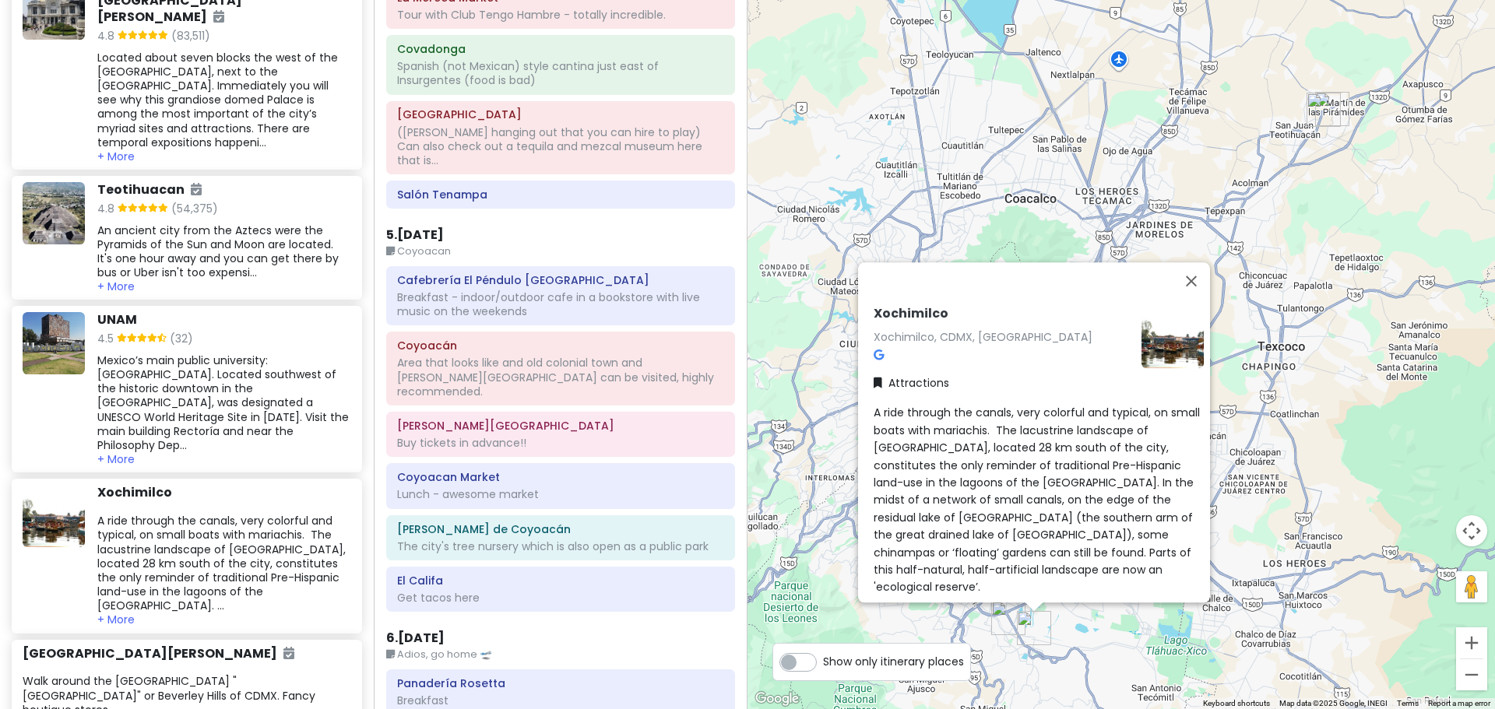
scroll to position [623, 0]
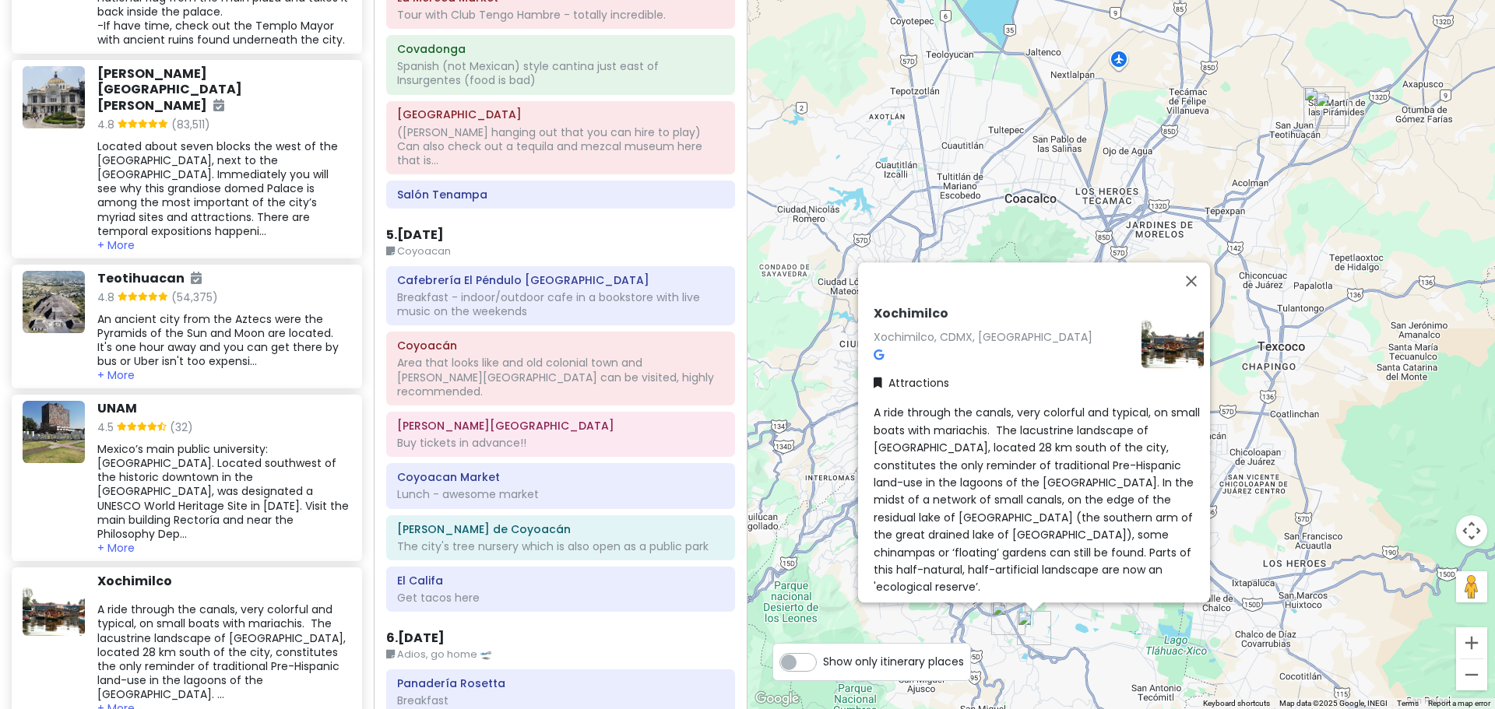
click at [164, 271] on h6 "Teotihuacan" at bounding box center [149, 279] width 104 height 16
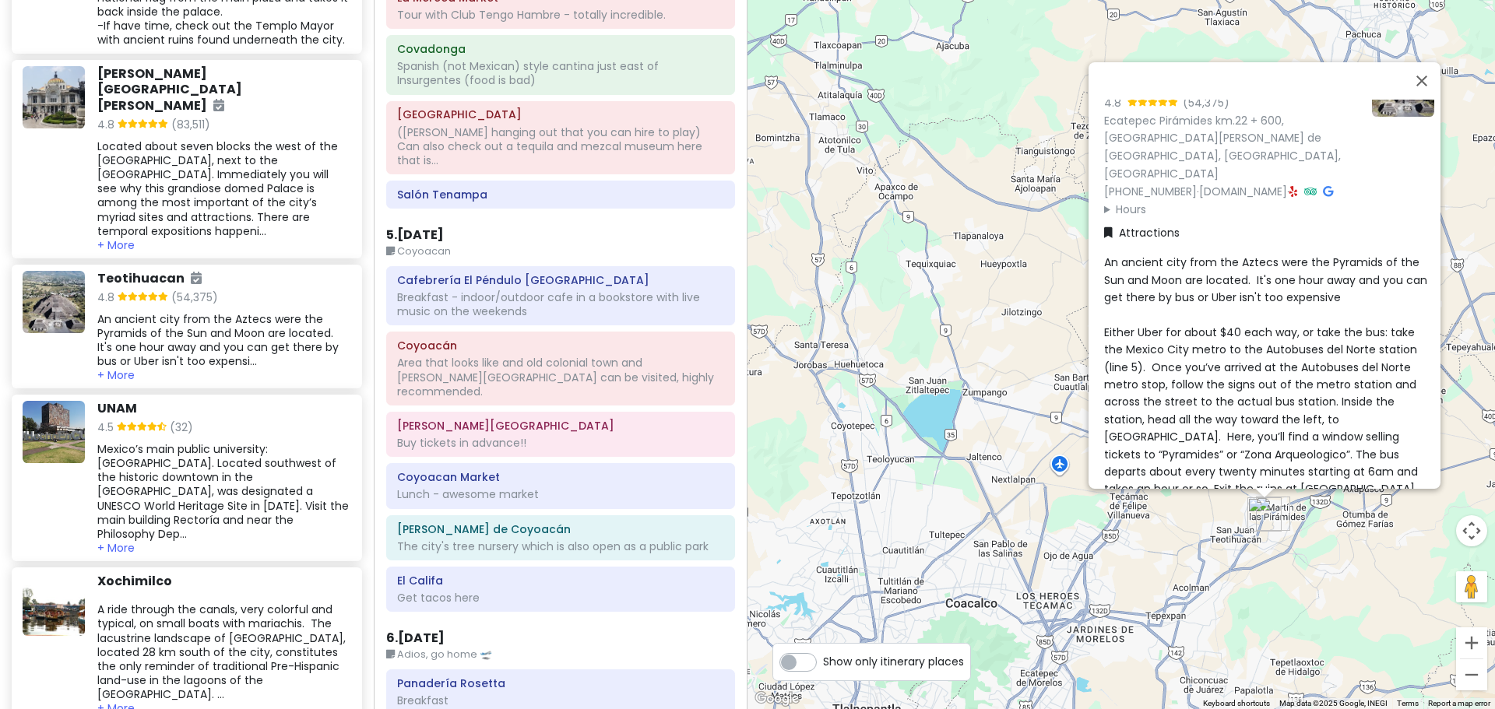
scroll to position [78, 0]
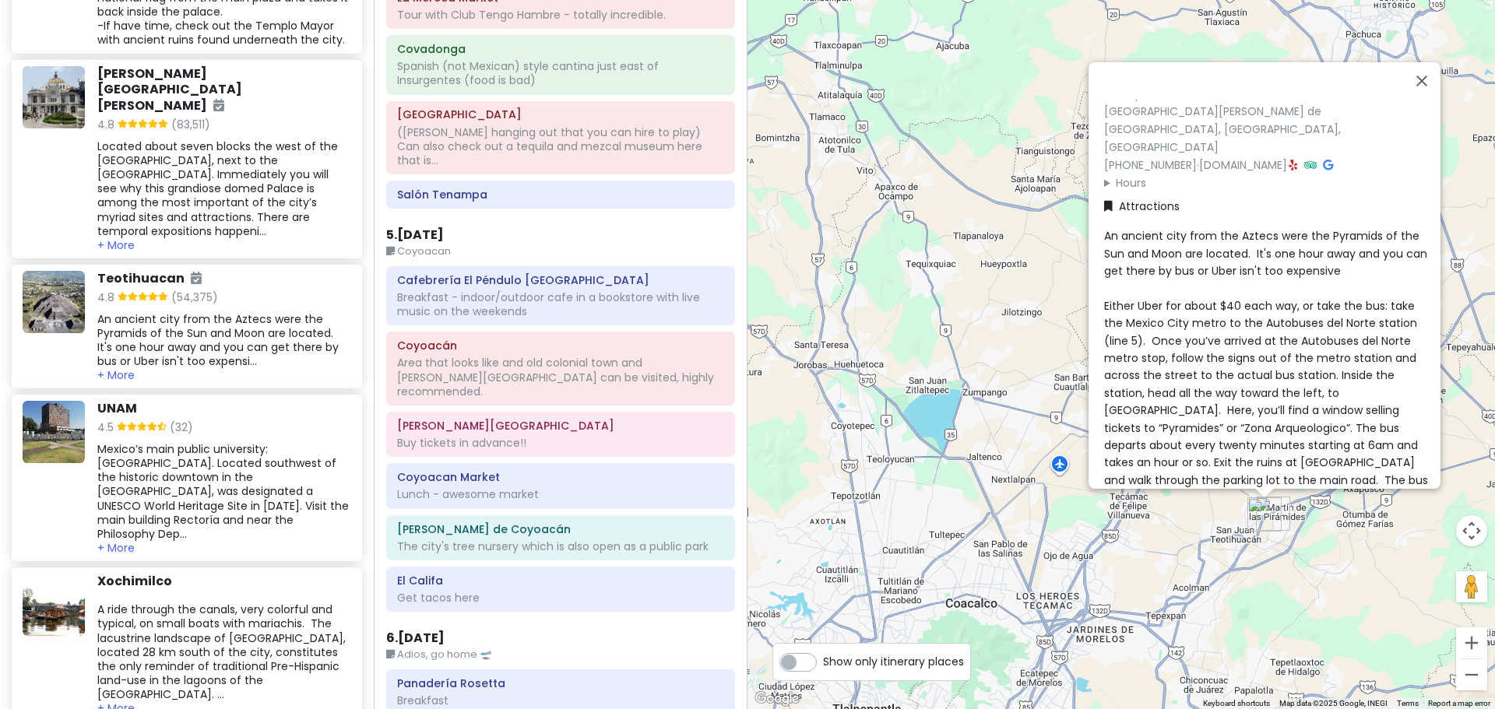
click at [598, 436] on div "Buy tickets in advance!!" at bounding box center [560, 443] width 327 height 14
